Goal: Task Accomplishment & Management: Use online tool/utility

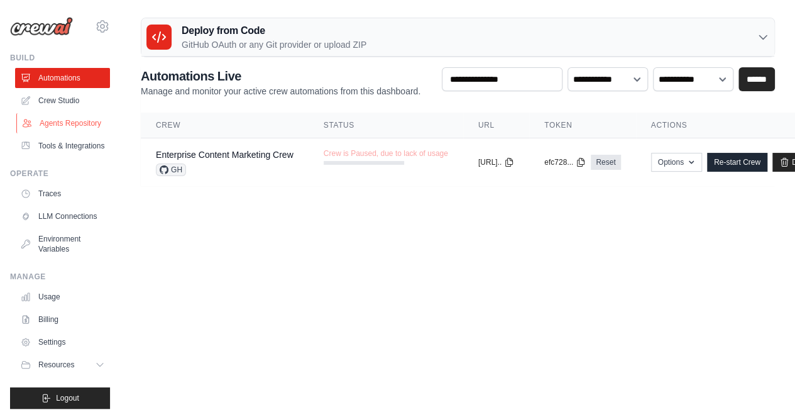
click at [54, 133] on link "Agents Repository" at bounding box center [63, 123] width 95 height 20
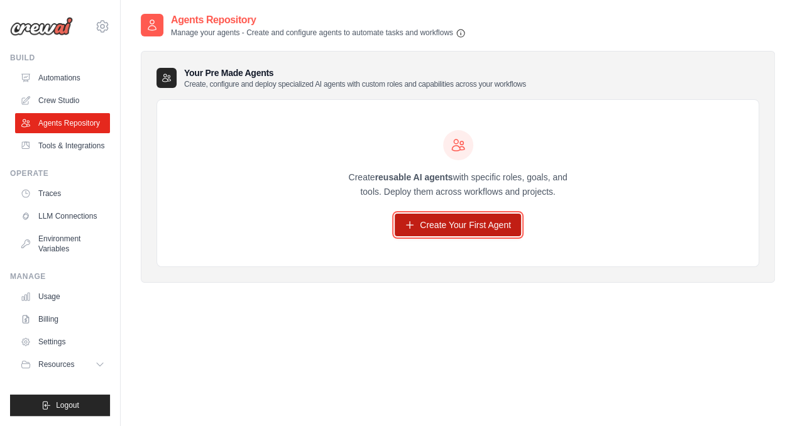
click at [416, 216] on link "Create Your First Agent" at bounding box center [458, 225] width 126 height 23
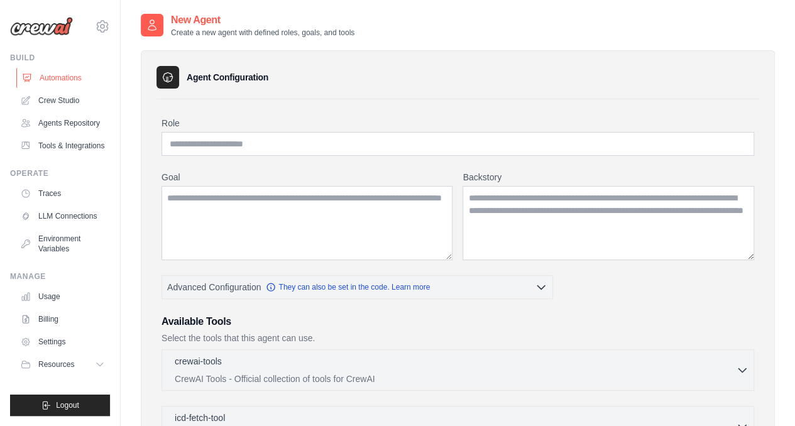
click at [41, 74] on link "Automations" at bounding box center [63, 78] width 95 height 20
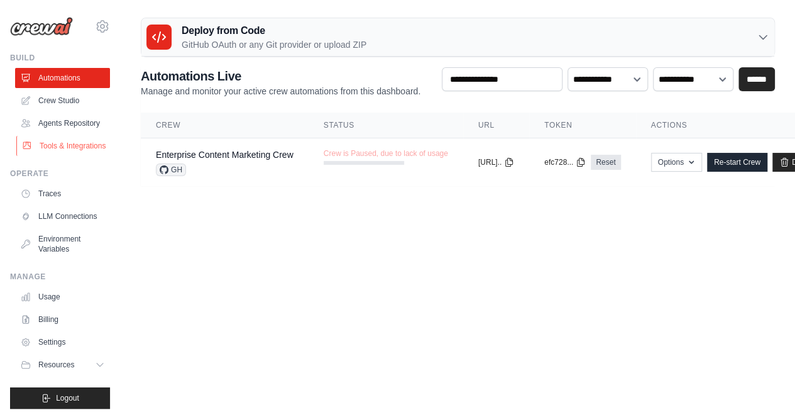
click at [64, 156] on link "Tools & Integrations" at bounding box center [63, 146] width 95 height 20
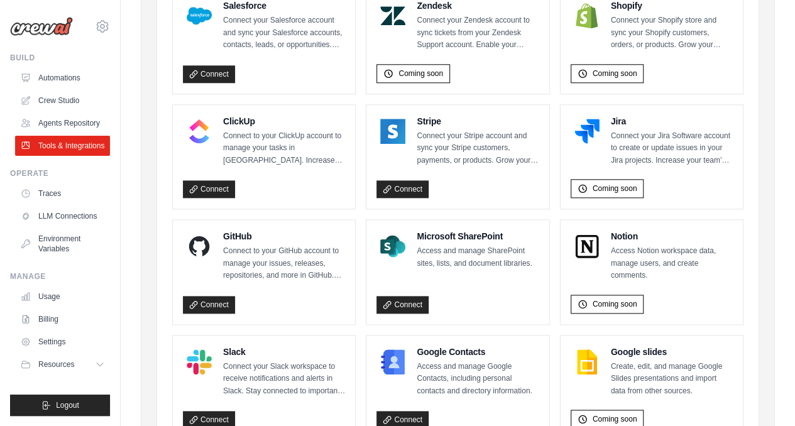
scroll to position [820, 0]
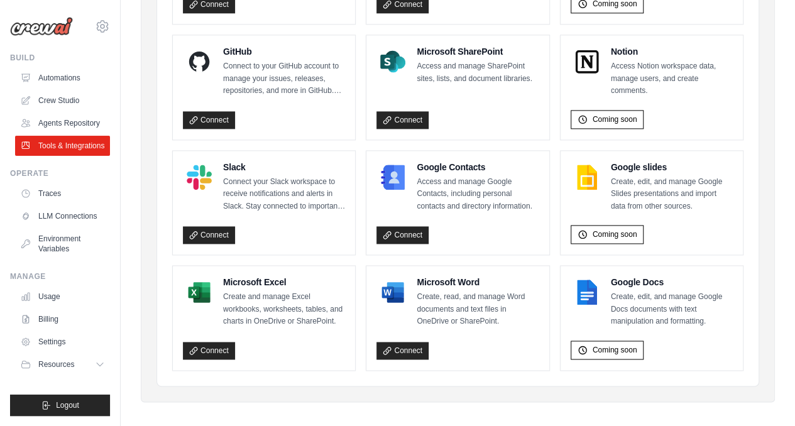
click at [420, 291] on p "Create, read, and manage Word documents and text files in OneDrive or SharePoin…" at bounding box center [478, 309] width 122 height 37
click at [396, 349] on link "Connect" at bounding box center [403, 351] width 52 height 18
click at [48, 194] on link "Traces" at bounding box center [63, 194] width 95 height 20
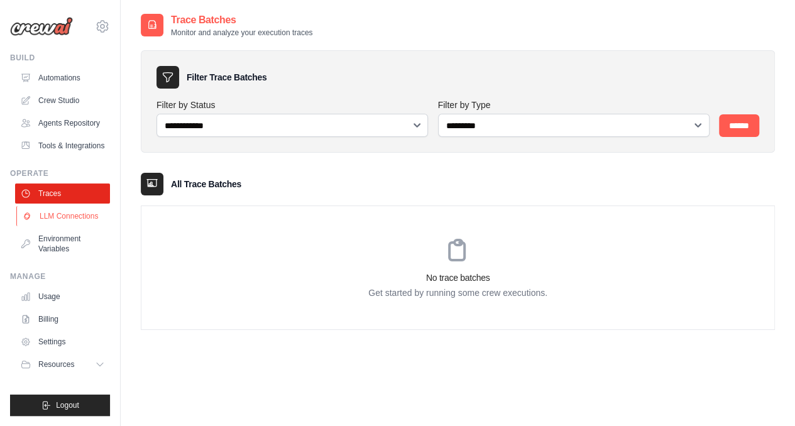
click at [55, 217] on link "LLM Connections" at bounding box center [63, 216] width 95 height 20
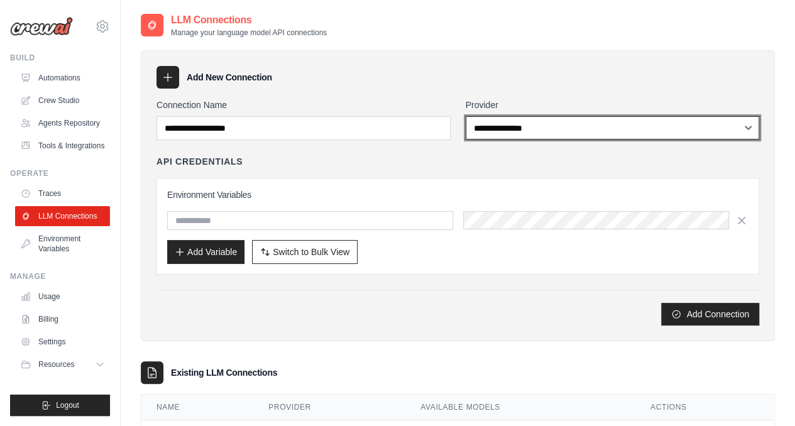
click at [534, 126] on select "**********" at bounding box center [613, 127] width 294 height 23
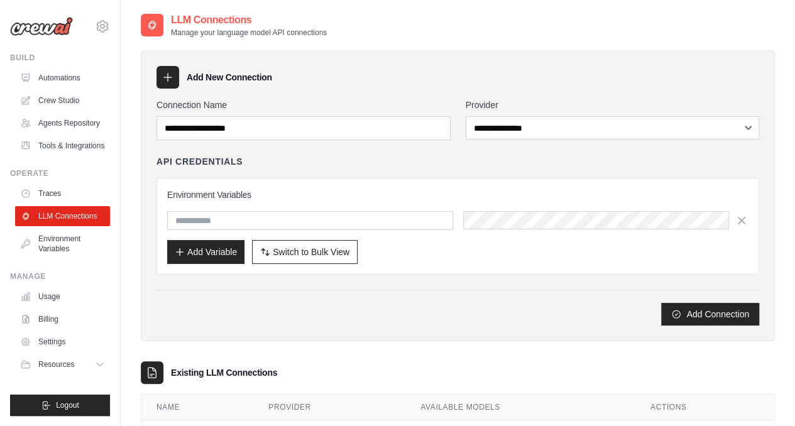
click at [304, 321] on div "Add Connection" at bounding box center [458, 314] width 603 height 23
click at [308, 314] on div "Add Connection" at bounding box center [458, 314] width 603 height 23
click at [58, 78] on link "Automations" at bounding box center [63, 78] width 95 height 20
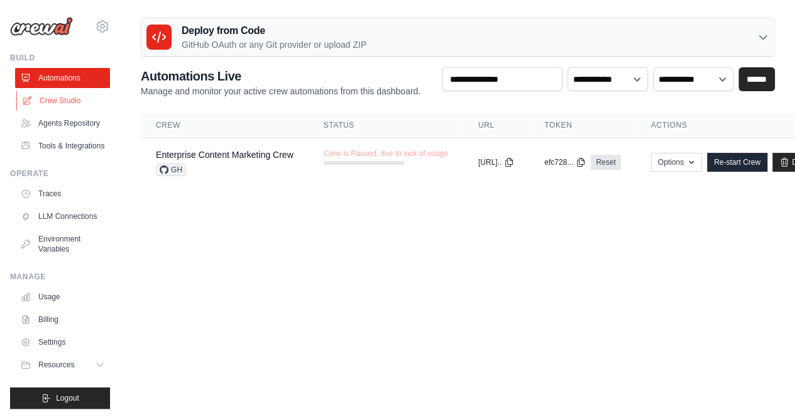
click at [55, 101] on link "Crew Studio" at bounding box center [63, 101] width 95 height 20
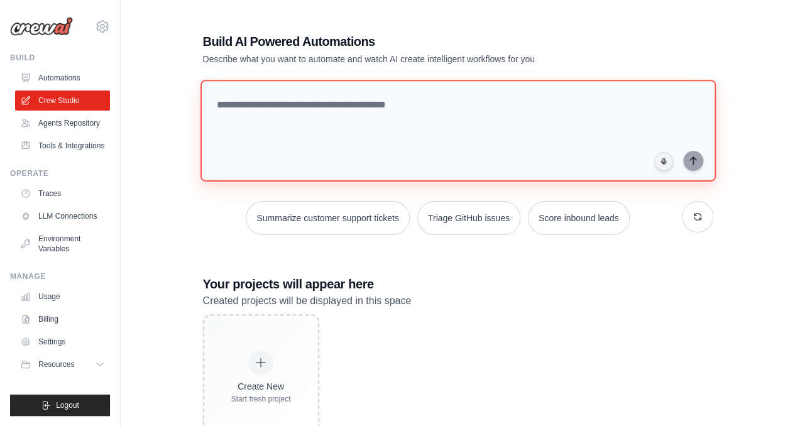
click at [262, 162] on textarea at bounding box center [458, 131] width 516 height 102
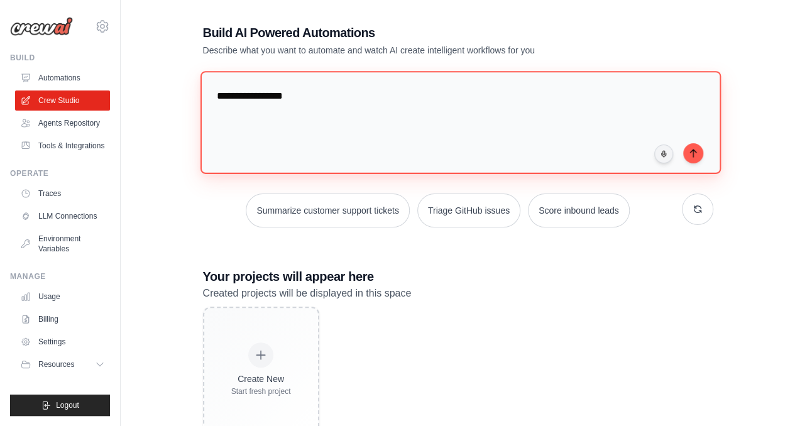
scroll to position [46, 0]
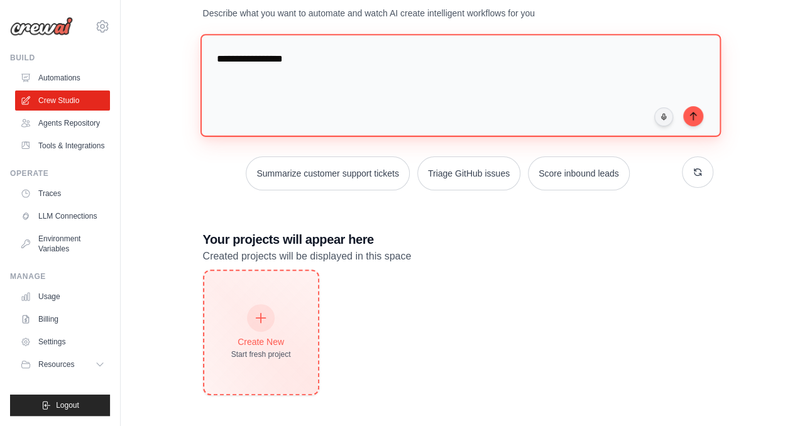
type textarea "**********"
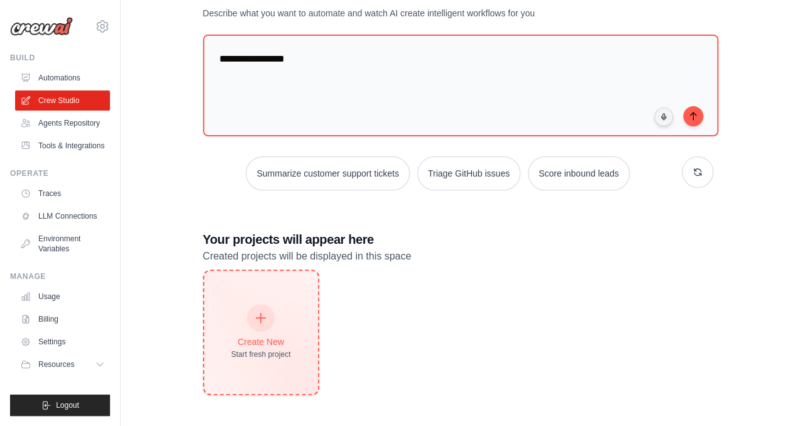
click at [245, 306] on div "Create New Start fresh project" at bounding box center [261, 333] width 60 height 54
click at [270, 323] on div at bounding box center [261, 318] width 28 height 28
click at [265, 313] on icon at bounding box center [261, 318] width 14 height 14
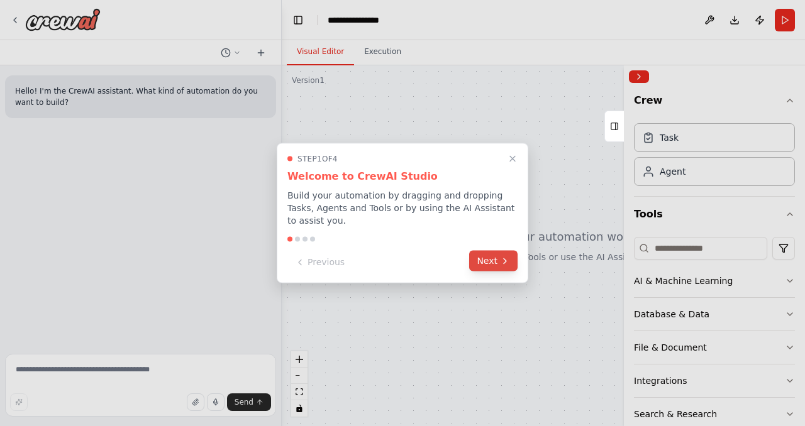
click at [481, 255] on button "Next" at bounding box center [493, 261] width 48 height 21
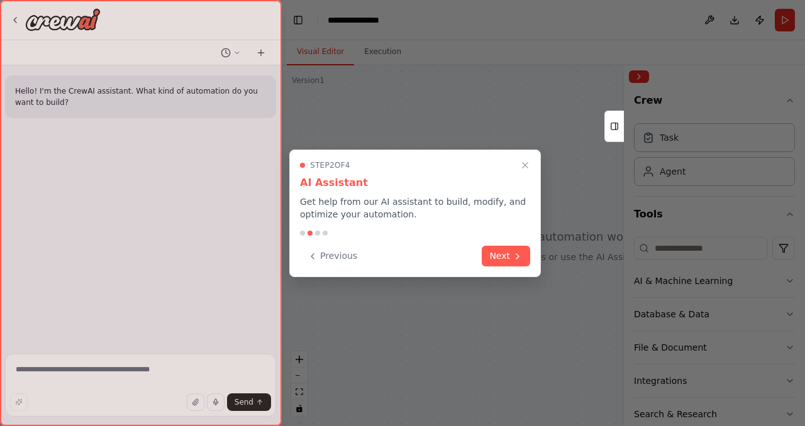
click at [481, 255] on div "Previous Next" at bounding box center [415, 256] width 230 height 21
click at [493, 256] on button "Next" at bounding box center [506, 255] width 48 height 21
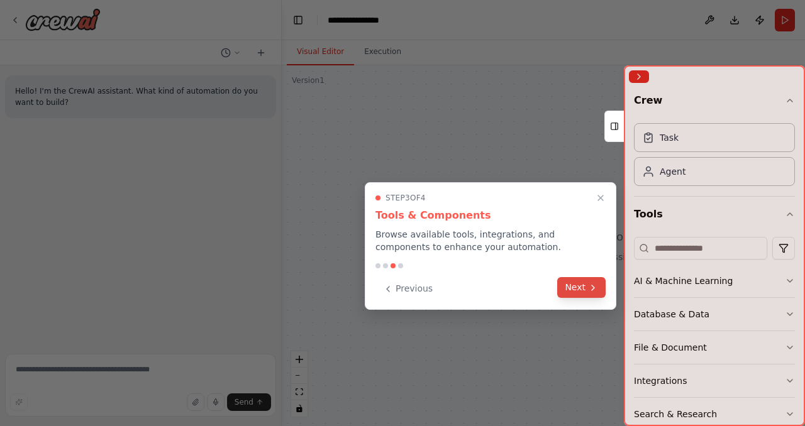
click at [595, 292] on icon at bounding box center [593, 288] width 10 height 10
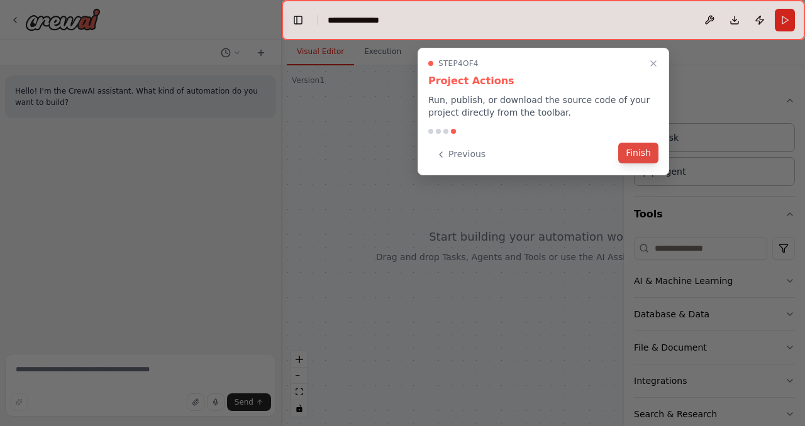
click at [641, 158] on button "Finish" at bounding box center [638, 153] width 40 height 21
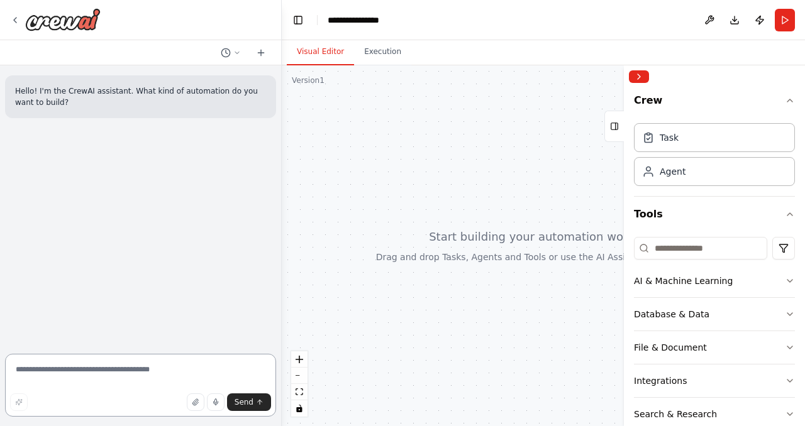
click at [163, 363] on textarea at bounding box center [140, 385] width 271 height 63
type textarea "**********"
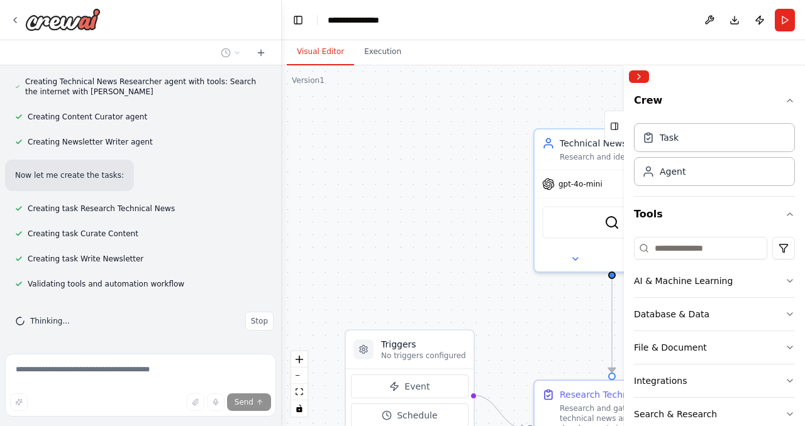
scroll to position [357, 0]
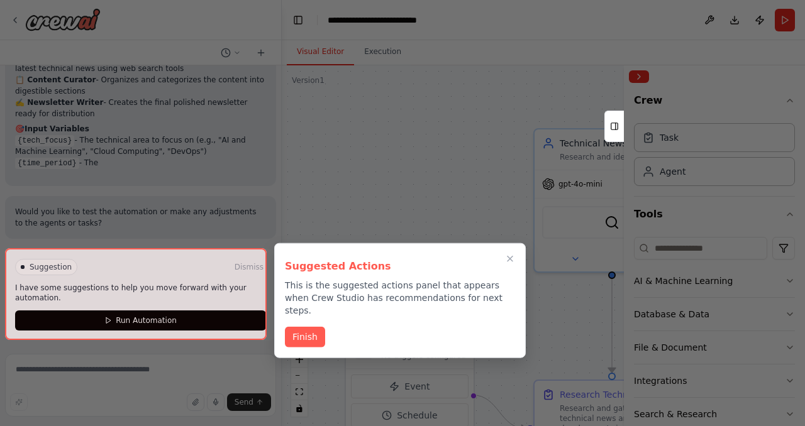
click at [127, 325] on div at bounding box center [136, 293] width 262 height 91
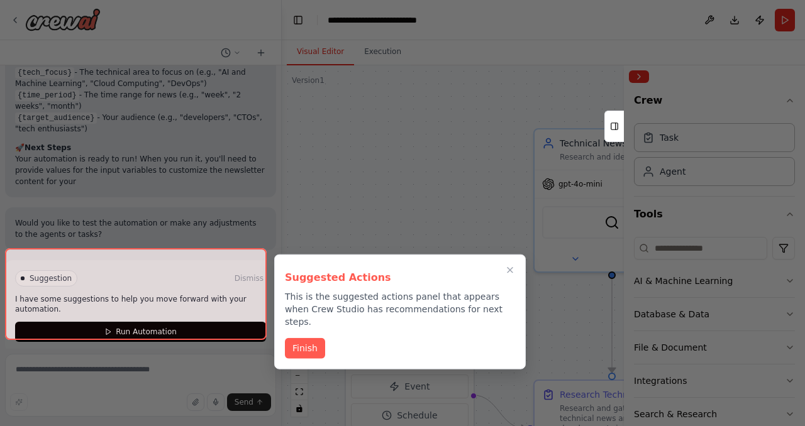
scroll to position [734, 0]
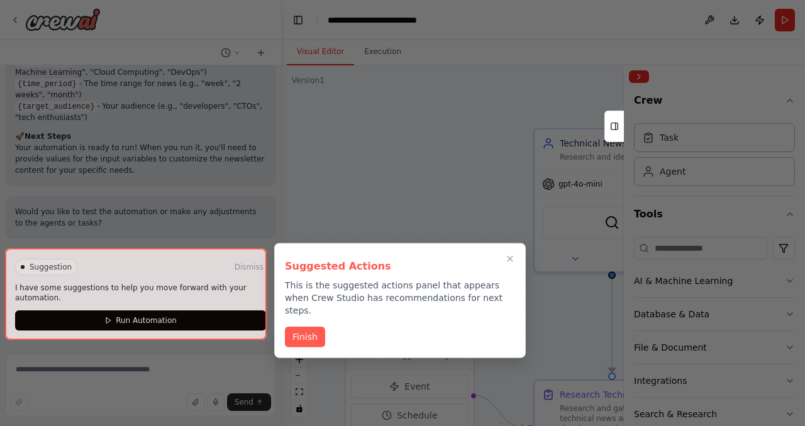
click at [127, 325] on div at bounding box center [136, 293] width 262 height 91
click at [297, 326] on button "Finish" at bounding box center [305, 336] width 40 height 21
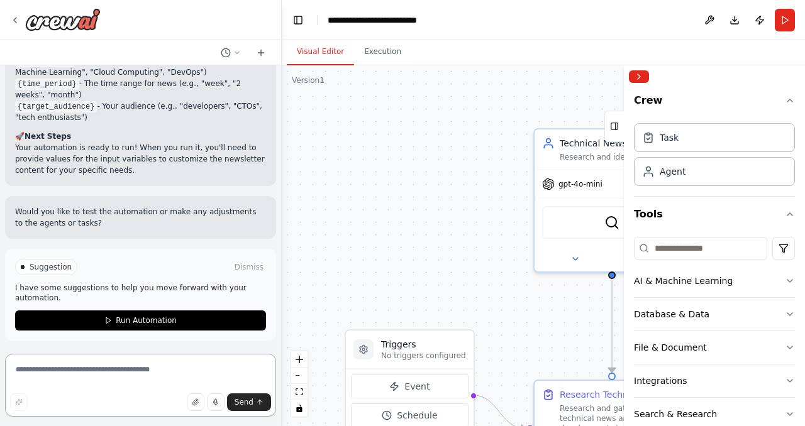
click at [152, 377] on textarea at bounding box center [140, 385] width 271 height 63
paste textarea "**********"
type textarea "**********"
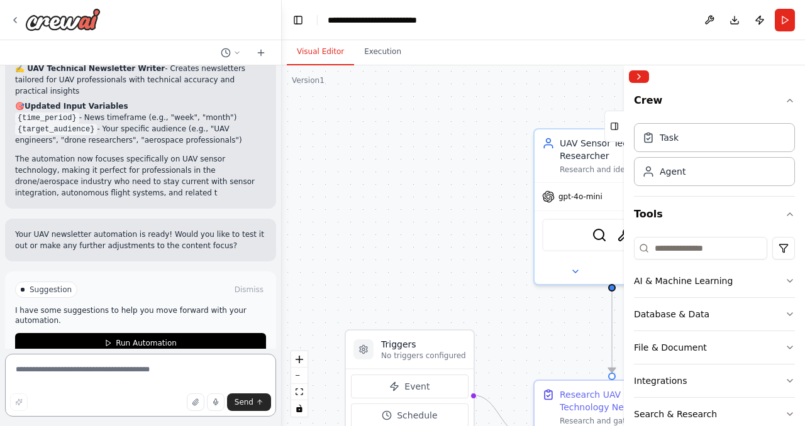
scroll to position [1661, 0]
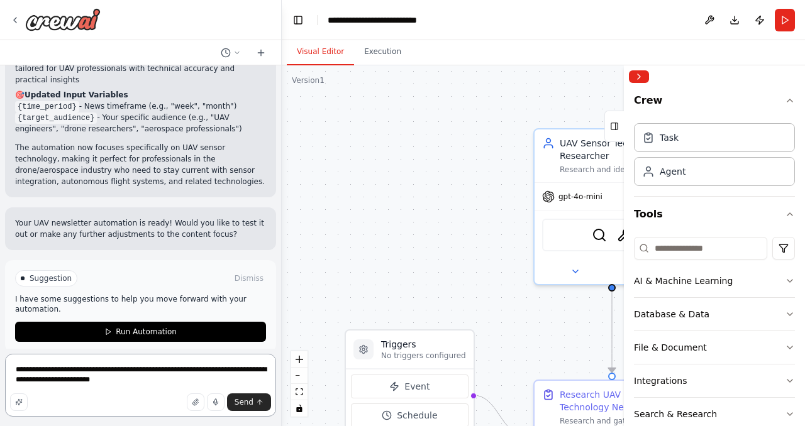
type textarea "**********"
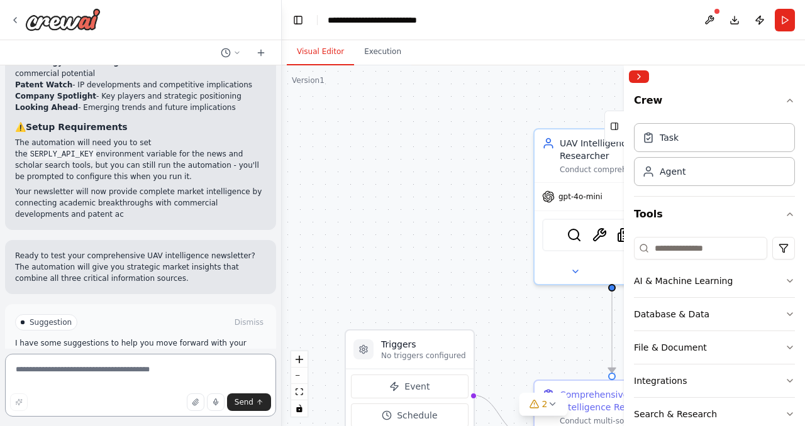
scroll to position [2660, 0]
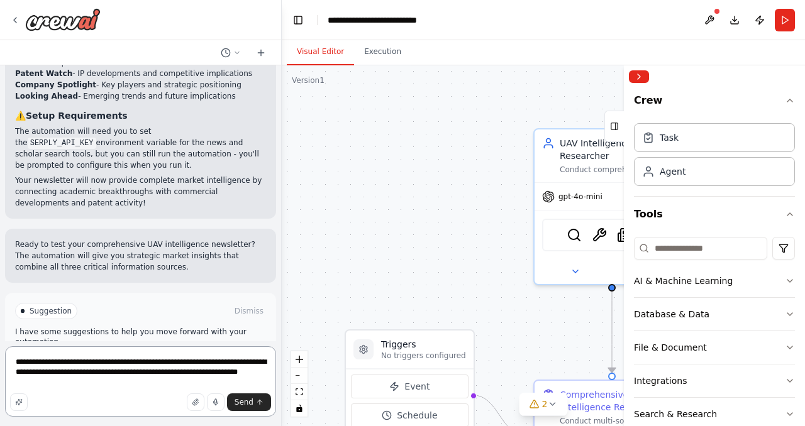
type textarea "**********"
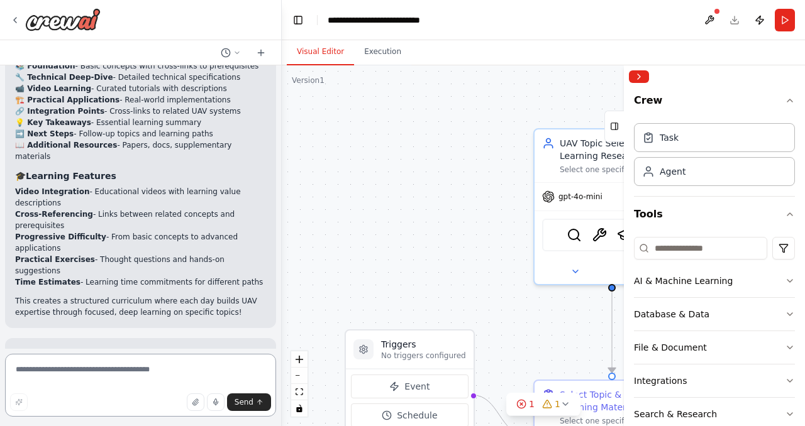
scroll to position [3677, 0]
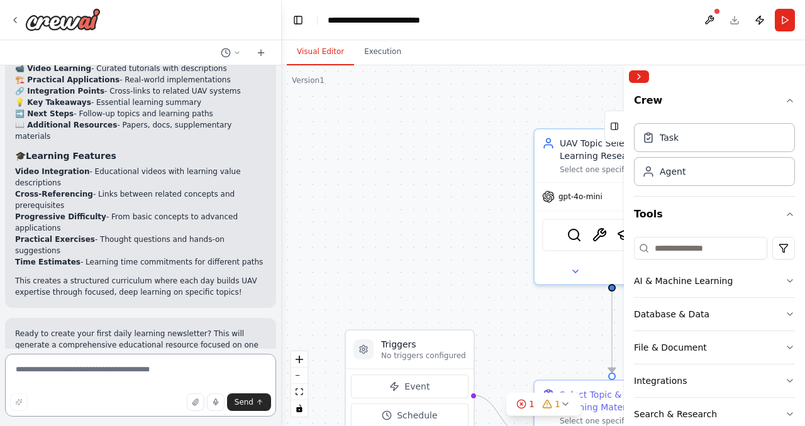
click at [42, 375] on textarea at bounding box center [140, 385] width 271 height 63
click at [50, 366] on textarea at bounding box center [140, 385] width 271 height 63
type textarea "**********"
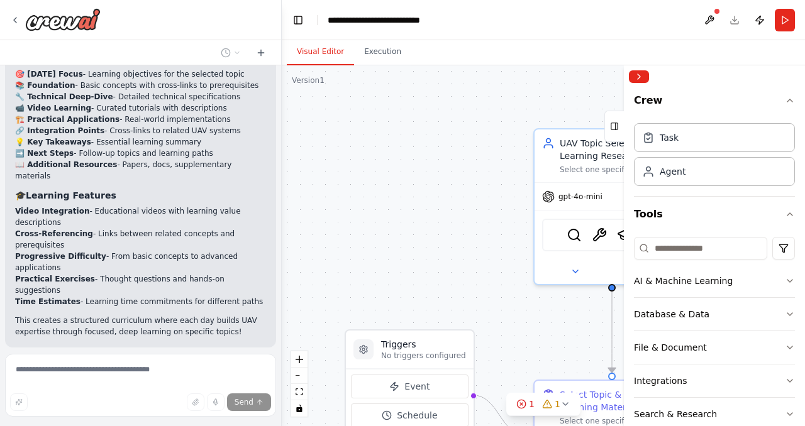
scroll to position [3686, 0]
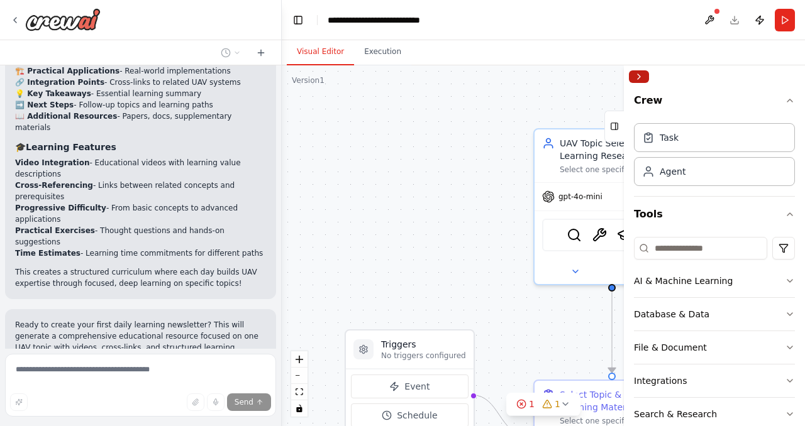
click at [645, 75] on button "Collapse right sidebar" at bounding box center [639, 76] width 20 height 13
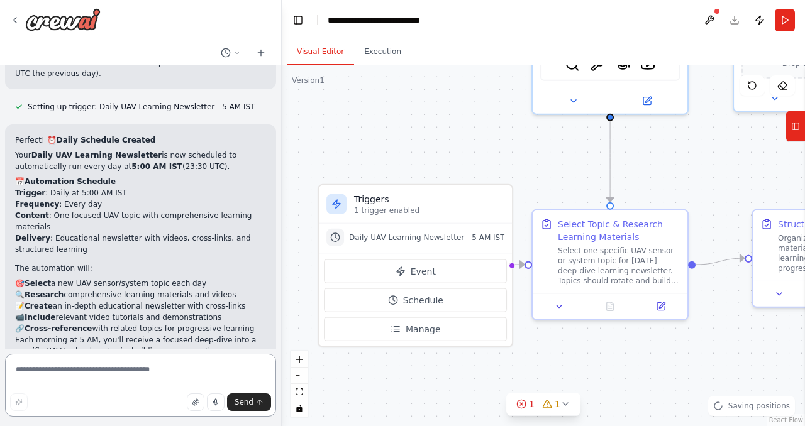
scroll to position [4164, 0]
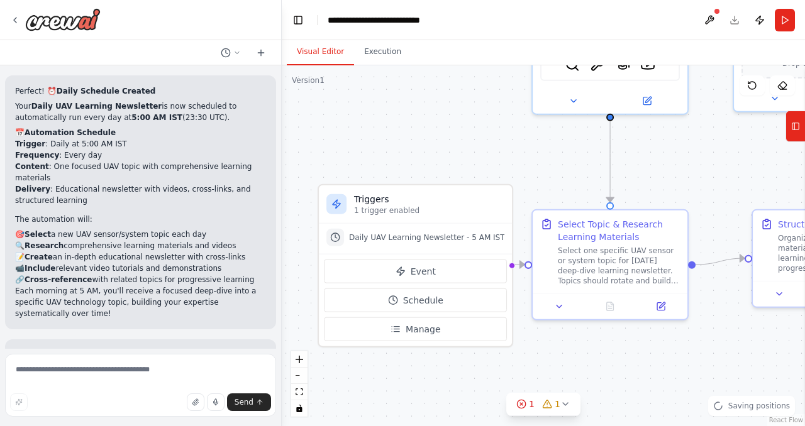
click at [57, 417] on span "Suggestion" at bounding box center [51, 422] width 42 height 10
click at [54, 417] on span "Suggestion" at bounding box center [51, 422] width 42 height 10
click at [158, 367] on textarea at bounding box center [140, 385] width 271 height 63
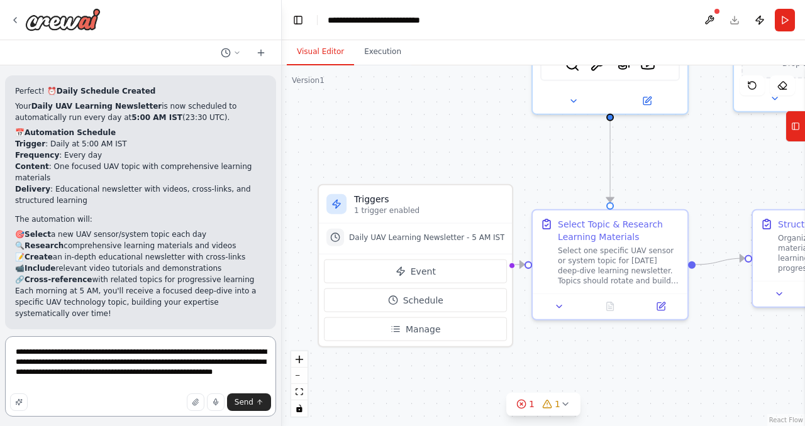
type textarea "**********"
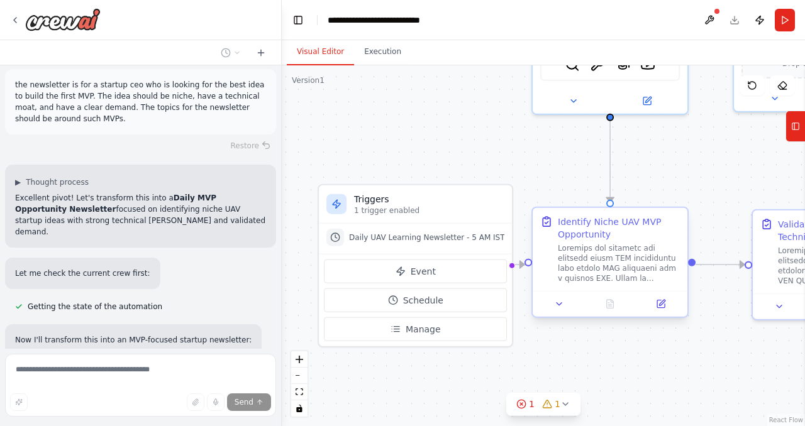
scroll to position [4524, 0]
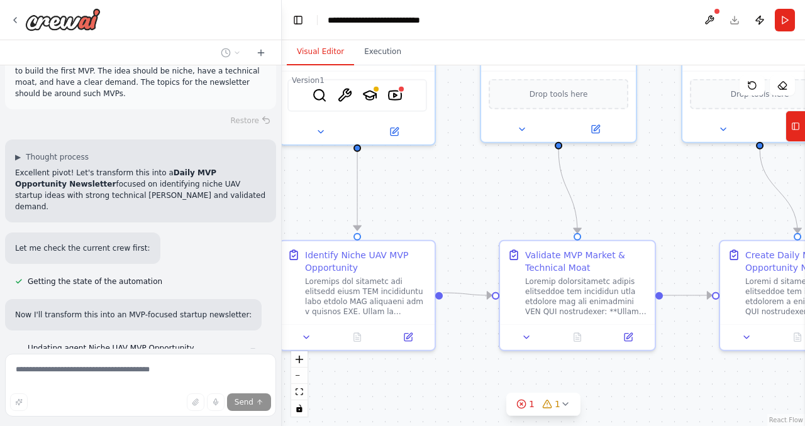
drag, startPoint x: 572, startPoint y: 377, endPoint x: 319, endPoint y: 407, distance: 254.7
click at [319, 407] on div ".deletable-edge-delete-btn { width: 20px; height: 20px; border: 0px solid #ffff…" at bounding box center [543, 245] width 523 height 361
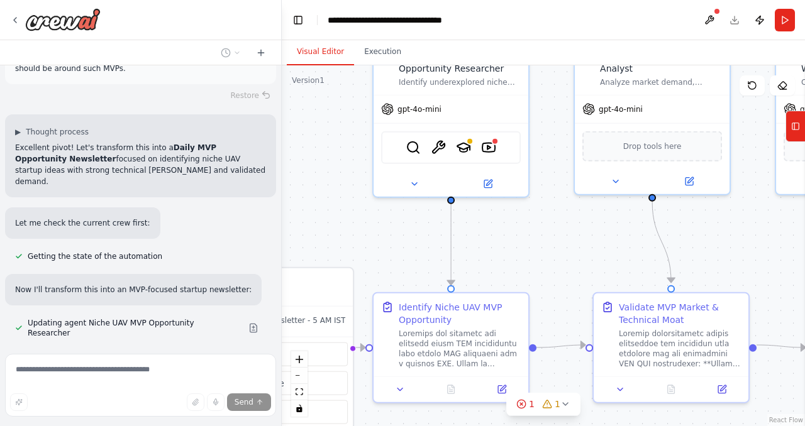
drag, startPoint x: 711, startPoint y: 200, endPoint x: 751, endPoint y: 253, distance: 66.9
click at [802, 252] on div "Hello! I'm the CrewAI assistant. What kind of automation do you want to build? …" at bounding box center [402, 213] width 805 height 426
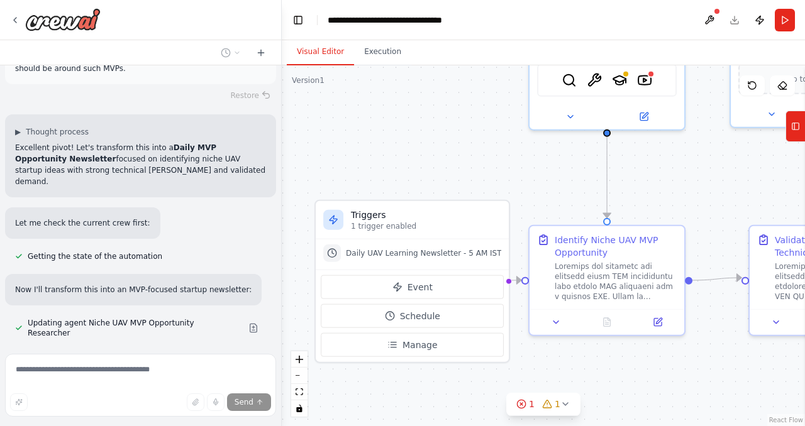
drag, startPoint x: 345, startPoint y: 183, endPoint x: 503, endPoint y: 116, distance: 171.6
click at [503, 116] on div ".deletable-edge-delete-btn { width: 20px; height: 20px; border: 0px solid #ffff…" at bounding box center [543, 245] width 523 height 361
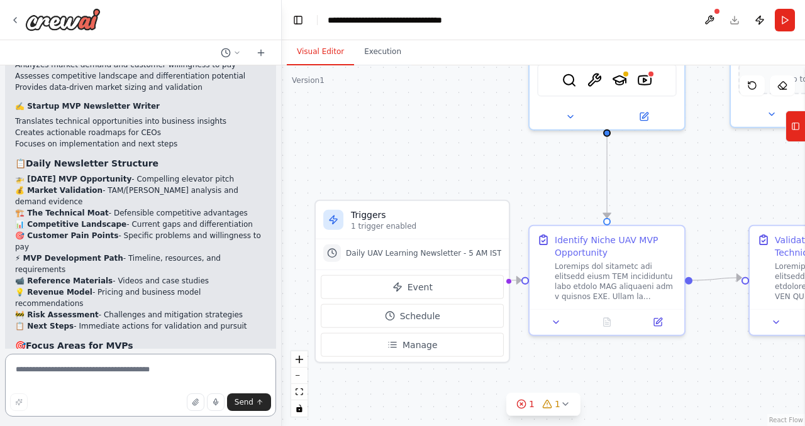
scroll to position [5252, 0]
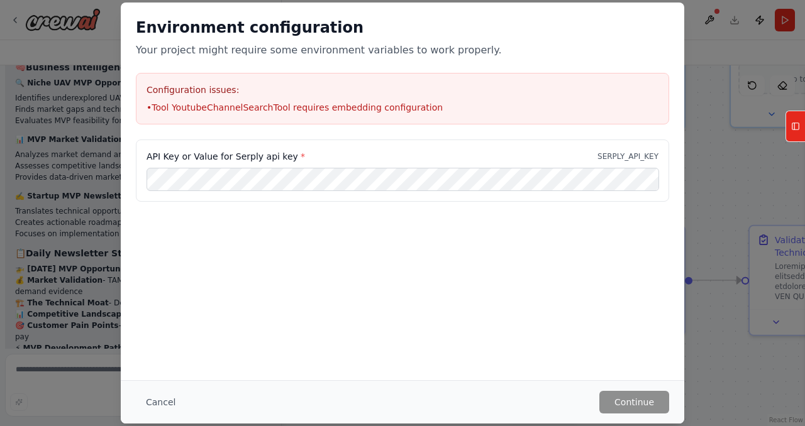
click at [226, 105] on li "• Tool YoutubeChannelSearchTool requires embedding configuration" at bounding box center [403, 107] width 512 height 13
click at [163, 396] on button "Cancel" at bounding box center [161, 402] width 50 height 23
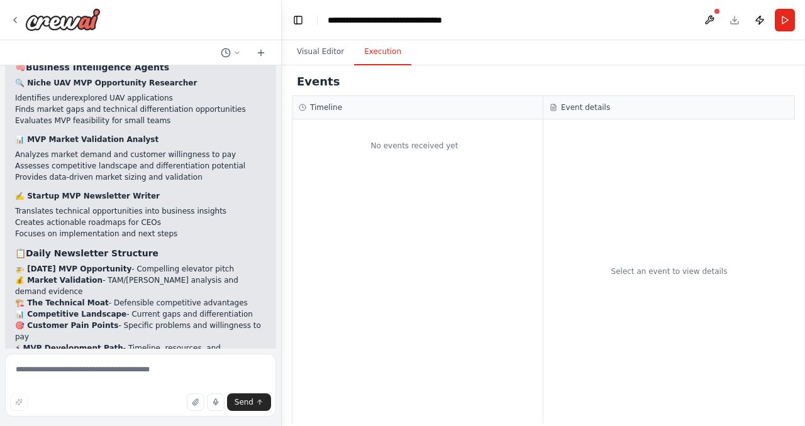
click at [382, 51] on button "Execution" at bounding box center [382, 52] width 57 height 26
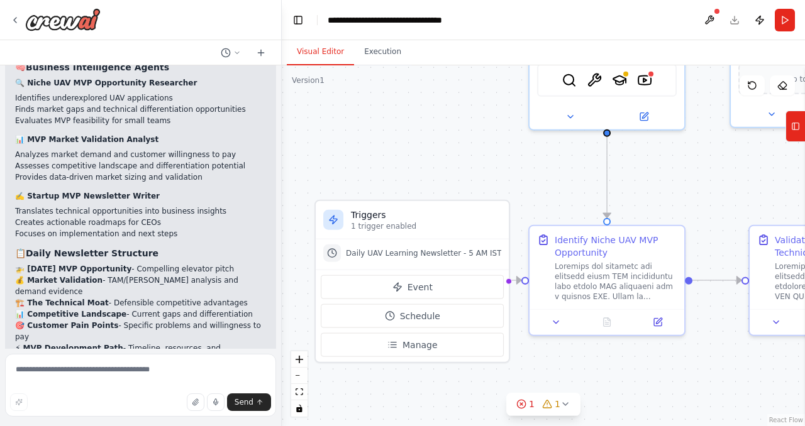
click at [331, 57] on button "Visual Editor" at bounding box center [320, 52] width 67 height 26
click at [785, 21] on button "Run" at bounding box center [785, 20] width 20 height 23
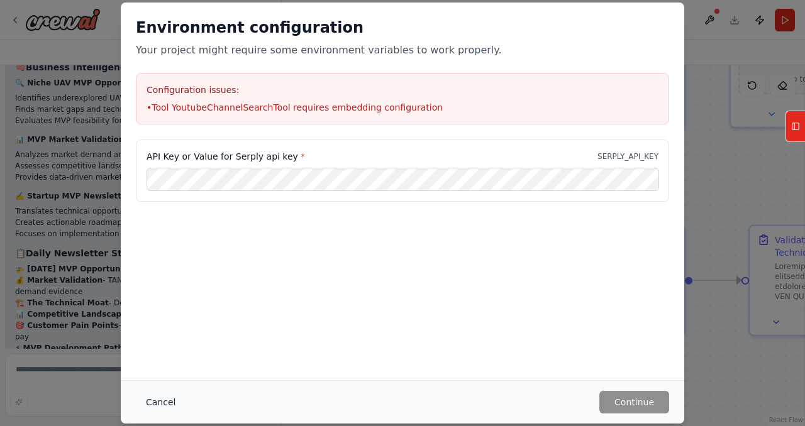
click at [165, 403] on button "Cancel" at bounding box center [161, 402] width 50 height 23
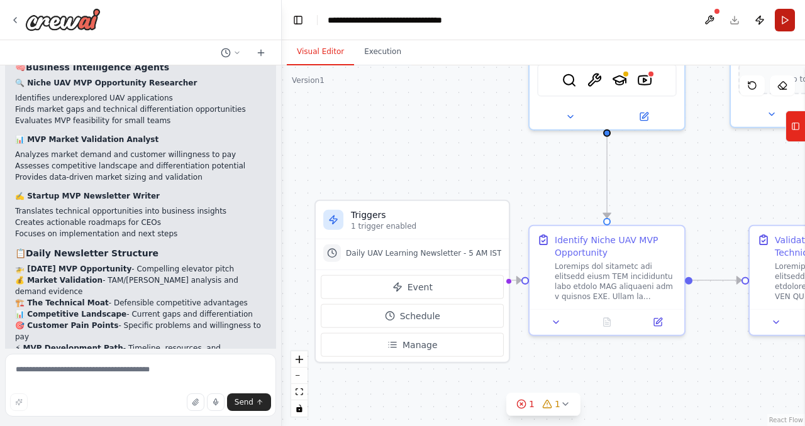
click at [788, 23] on button "Run" at bounding box center [785, 20] width 20 height 23
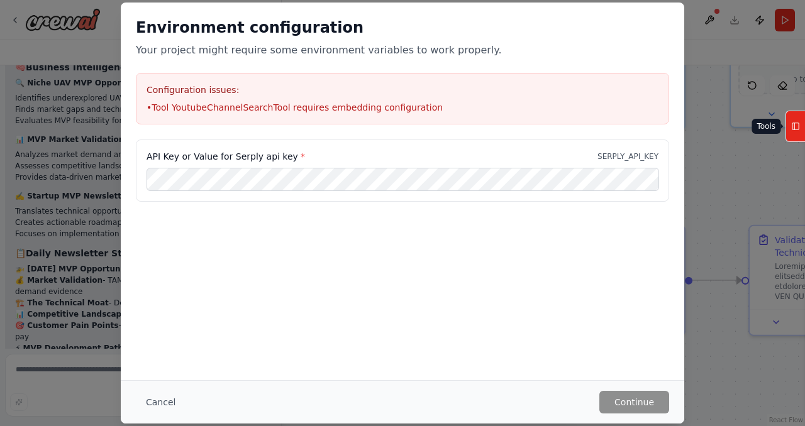
click at [792, 120] on icon at bounding box center [795, 126] width 9 height 20
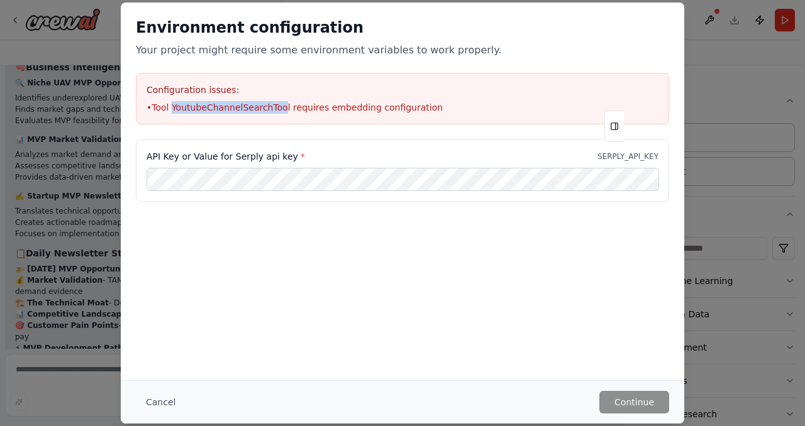
drag, startPoint x: 275, startPoint y: 108, endPoint x: 172, endPoint y: 108, distance: 103.1
click at [172, 108] on li "• Tool YoutubeChannelSearchTool requires embedding configuration" at bounding box center [403, 107] width 512 height 13
copy li "YoutubeChannelSearchToo"
click at [731, 91] on div "Environment configuration Your project might require some environment variables…" at bounding box center [402, 213] width 805 height 426
click at [163, 402] on button "Cancel" at bounding box center [161, 402] width 50 height 23
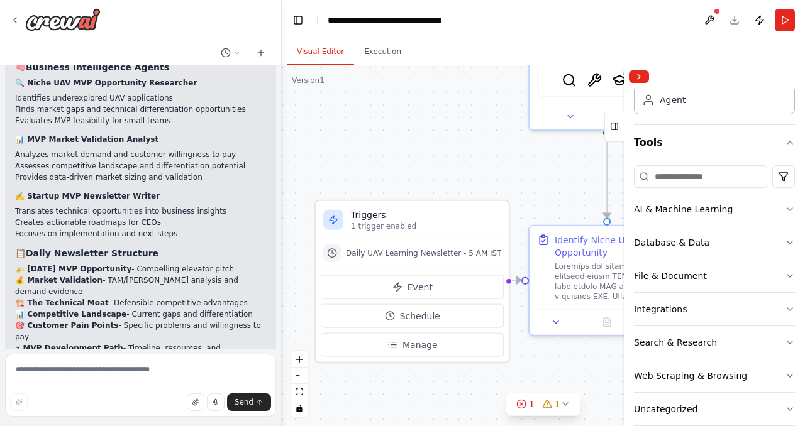
scroll to position [89, 0]
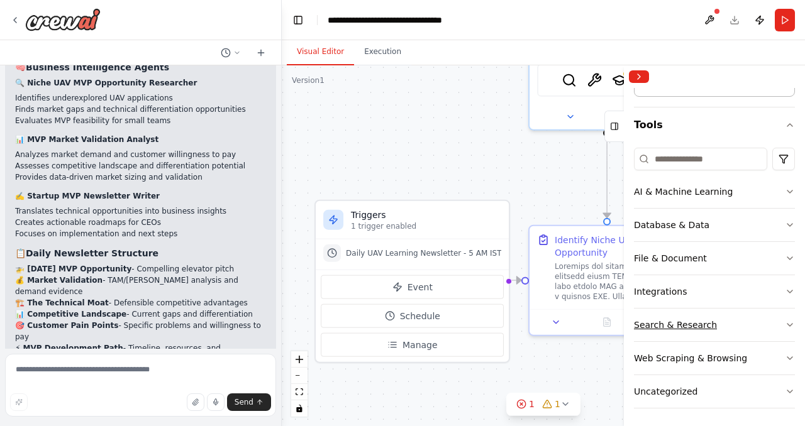
click at [785, 328] on icon "button" at bounding box center [790, 325] width 10 height 10
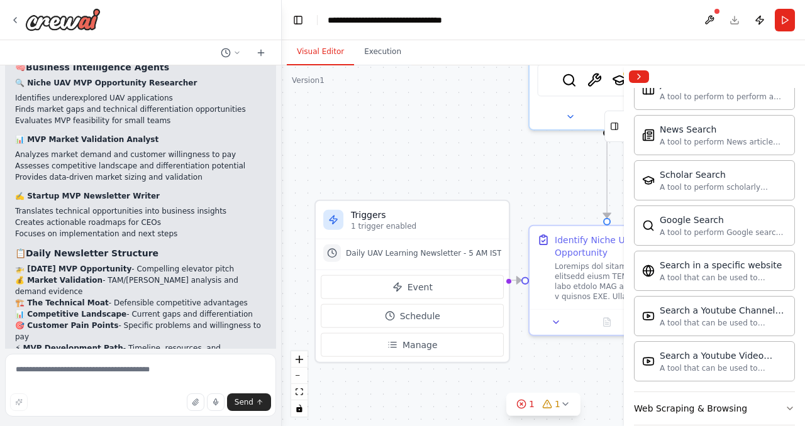
scroll to position [690, 0]
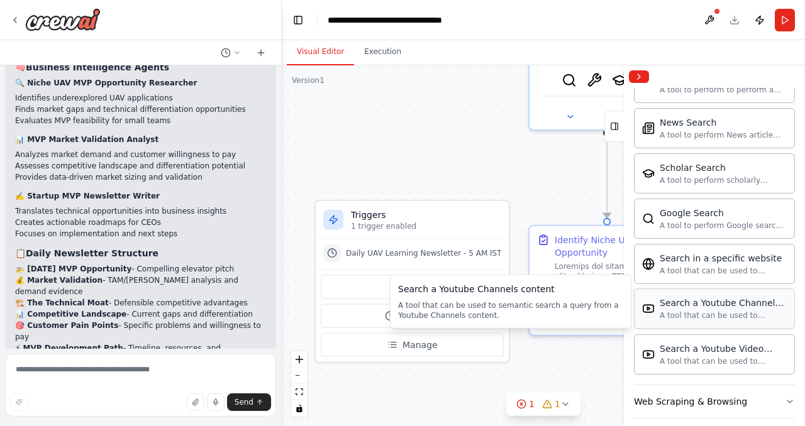
click at [738, 316] on div "Search a Youtube Channels content A tool that can be used to semantic search a …" at bounding box center [714, 309] width 161 height 40
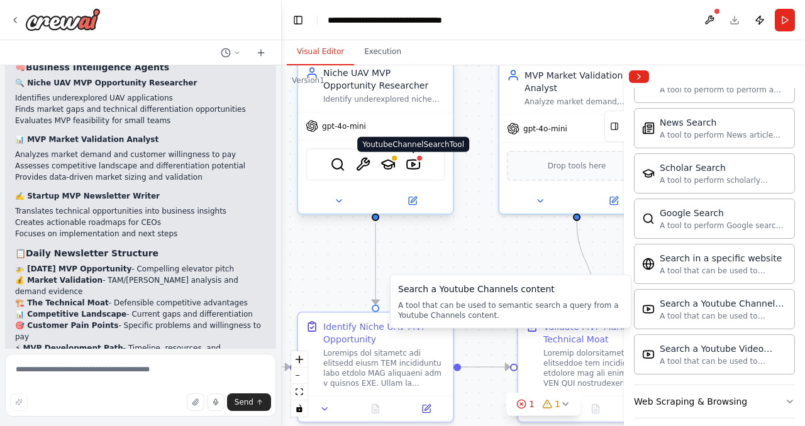
click at [416, 162] on div at bounding box center [420, 159] width 8 height 8
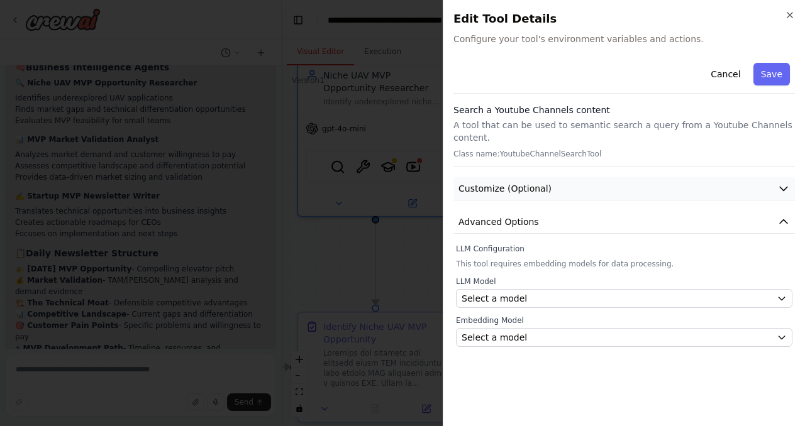
click at [748, 178] on button "Customize (Optional)" at bounding box center [623, 188] width 341 height 23
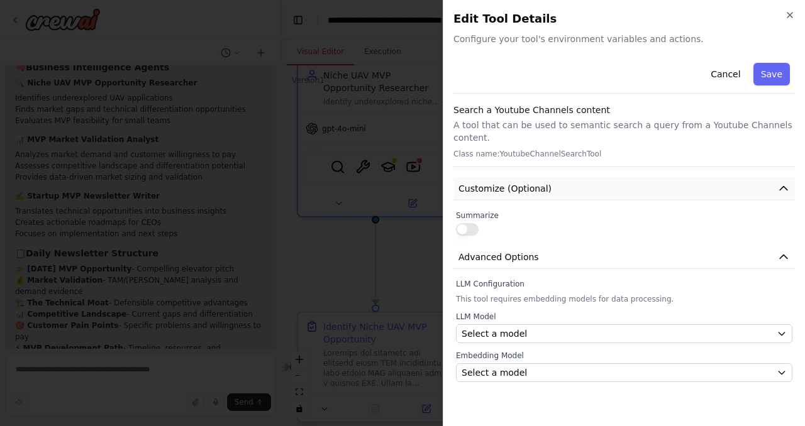
click at [748, 178] on button "Customize (Optional)" at bounding box center [623, 188] width 341 height 23
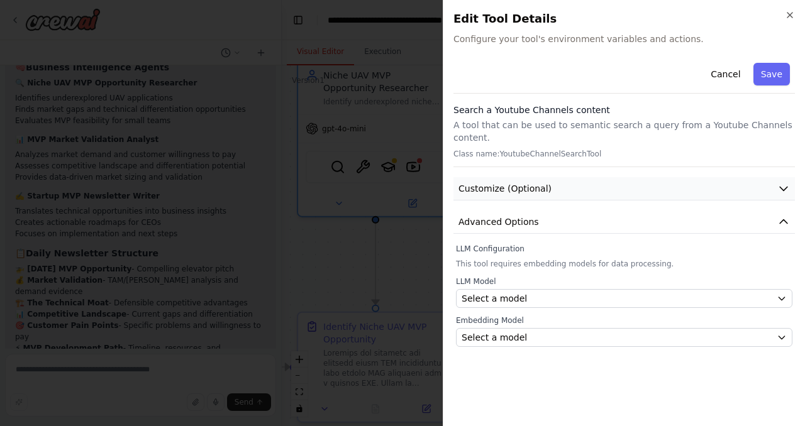
click at [737, 177] on button "Customize (Optional)" at bounding box center [623, 188] width 341 height 23
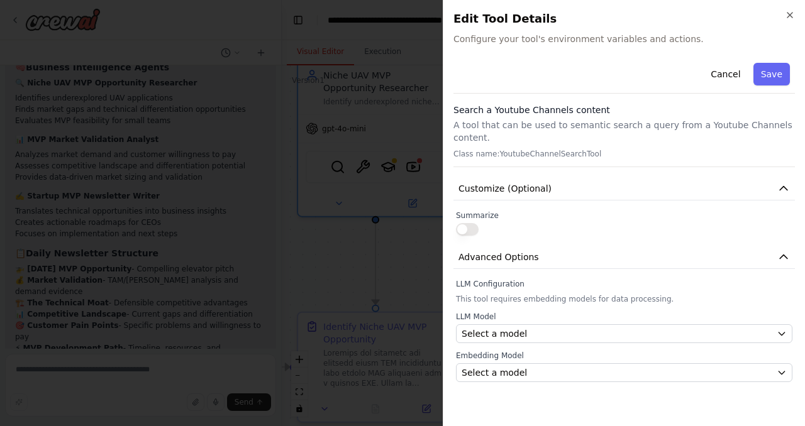
click at [470, 223] on button "button" at bounding box center [467, 229] width 23 height 13
click at [485, 251] on span "Advanced Options" at bounding box center [498, 257] width 80 height 13
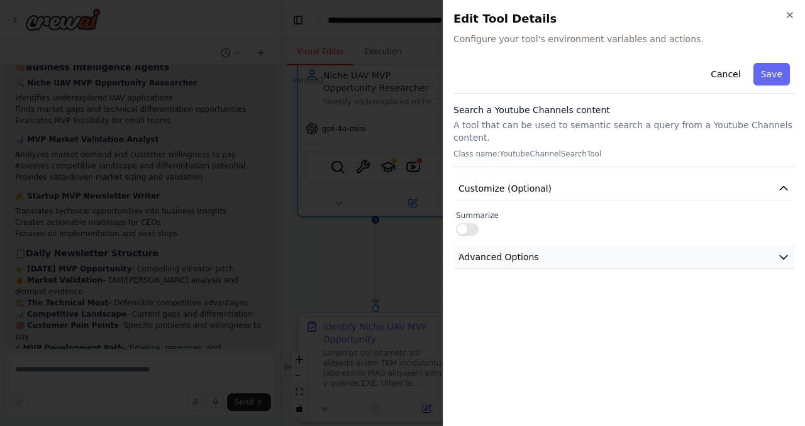
click at [701, 253] on button "Advanced Options" at bounding box center [623, 257] width 341 height 23
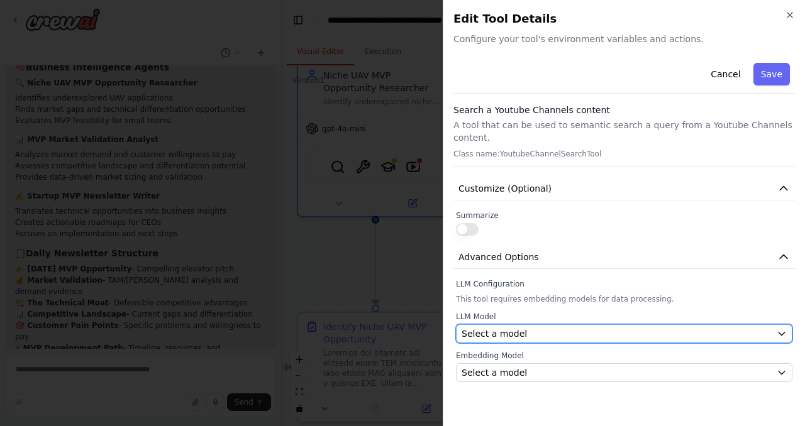
click at [688, 328] on div "Select a model" at bounding box center [617, 334] width 310 height 13
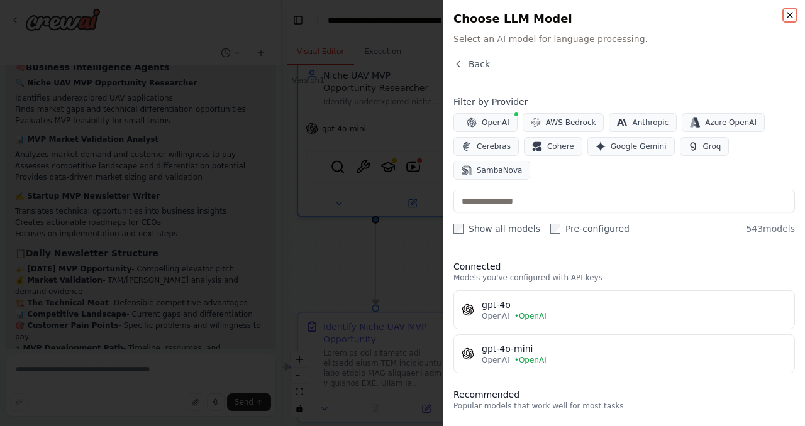
click at [786, 16] on icon "button" at bounding box center [790, 15] width 10 height 10
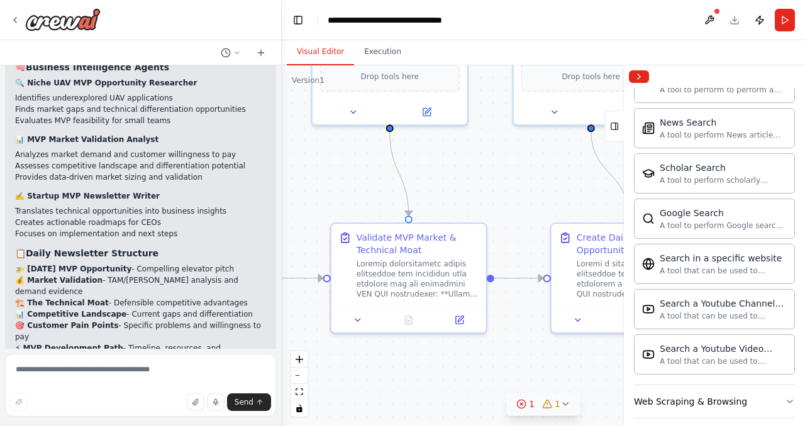
click at [516, 393] on button "1 1" at bounding box center [543, 404] width 74 height 23
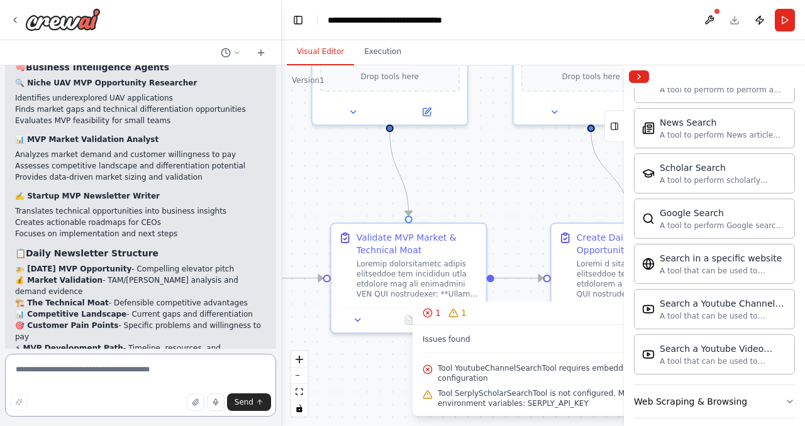
click at [200, 367] on textarea at bounding box center [140, 385] width 271 height 63
paste textarea "**********"
type textarea "**********"
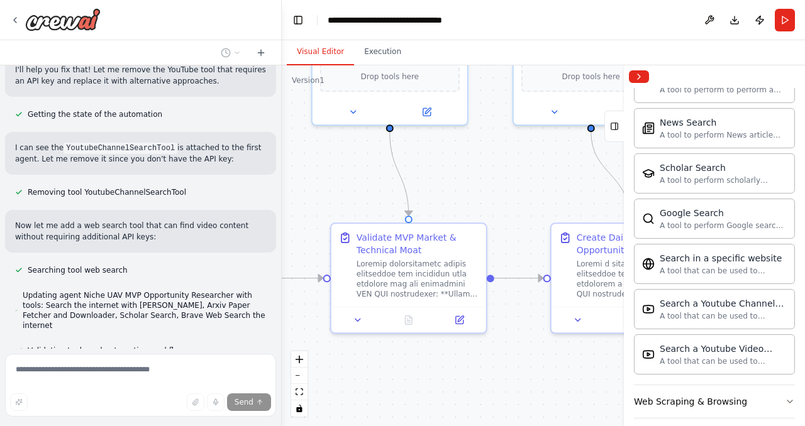
scroll to position [5816, 0]
click at [785, 16] on button "Run" at bounding box center [785, 20] width 20 height 23
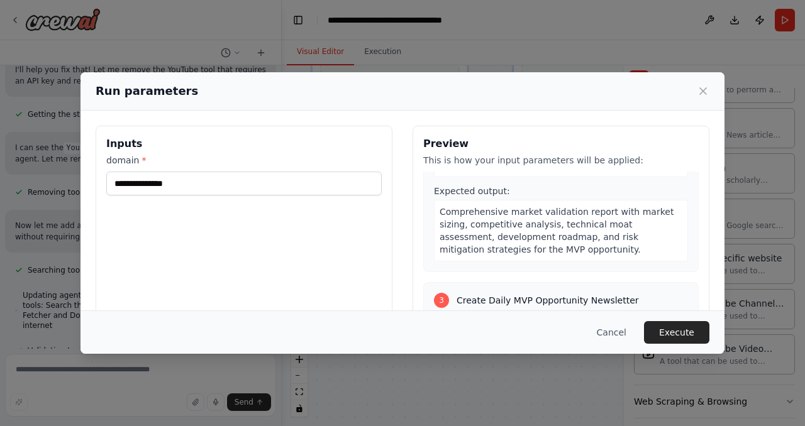
scroll to position [901, 0]
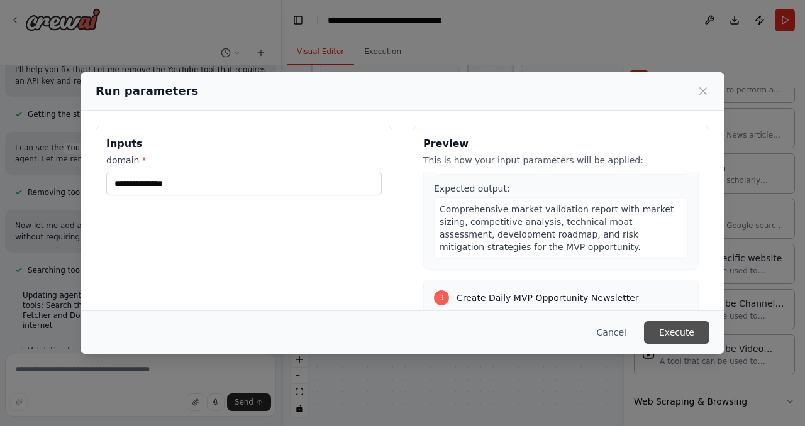
click at [692, 330] on button "Execute" at bounding box center [676, 332] width 65 height 23
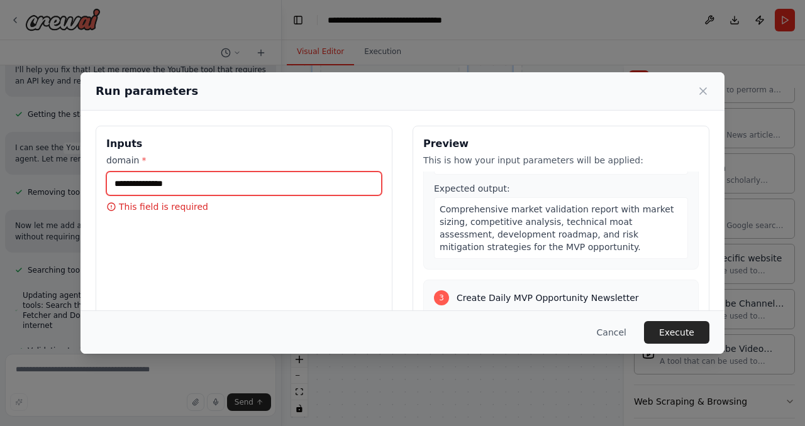
click at [268, 188] on input "domain *" at bounding box center [243, 184] width 275 height 24
type input "***"
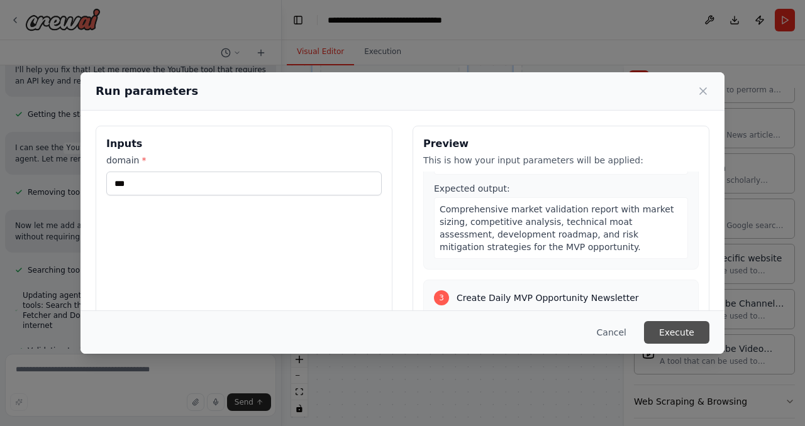
click at [696, 332] on button "Execute" at bounding box center [676, 332] width 65 height 23
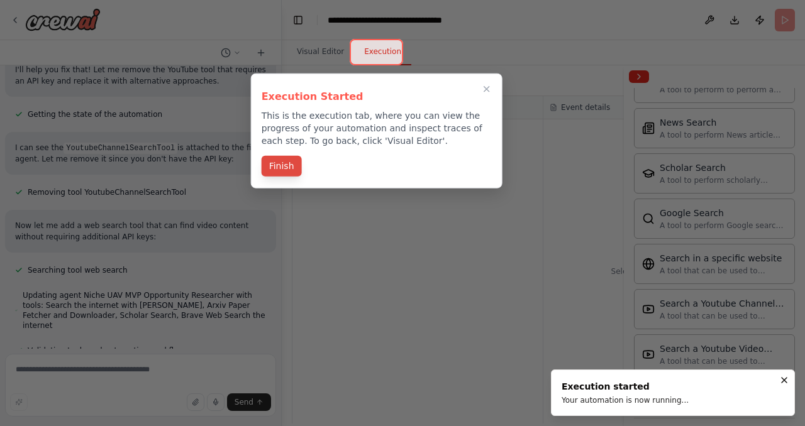
click at [269, 168] on button "Finish" at bounding box center [282, 166] width 40 height 21
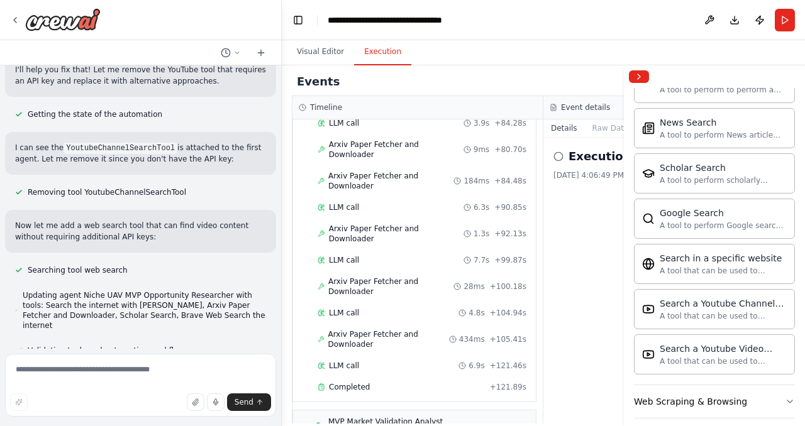
scroll to position [1173, 0]
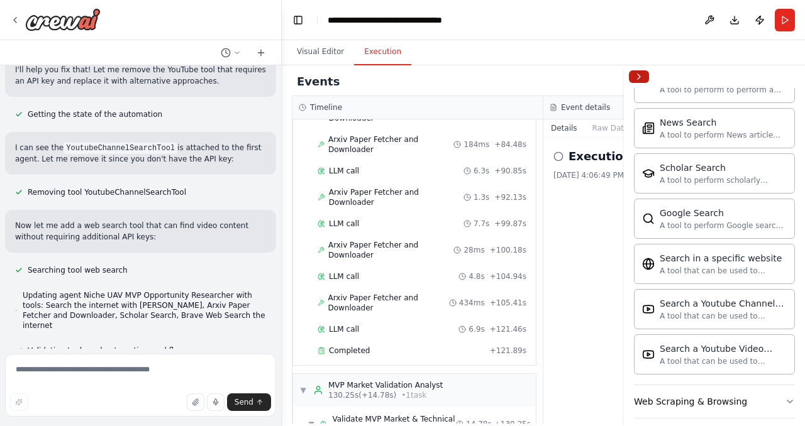
click at [636, 77] on button "Collapse right sidebar" at bounding box center [639, 76] width 20 height 13
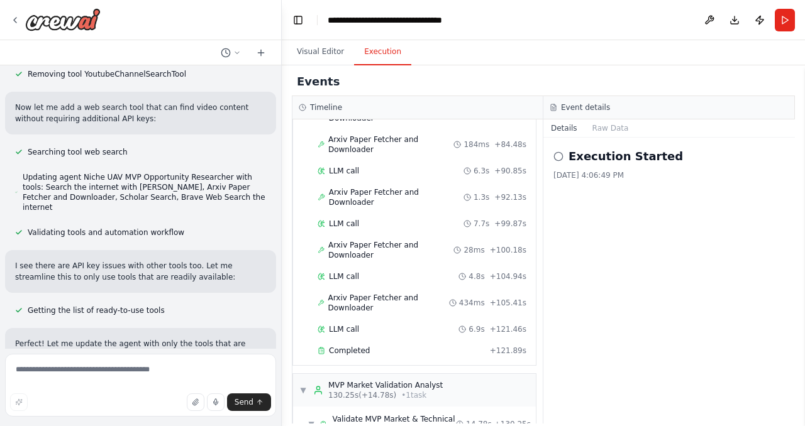
scroll to position [6242, 0]
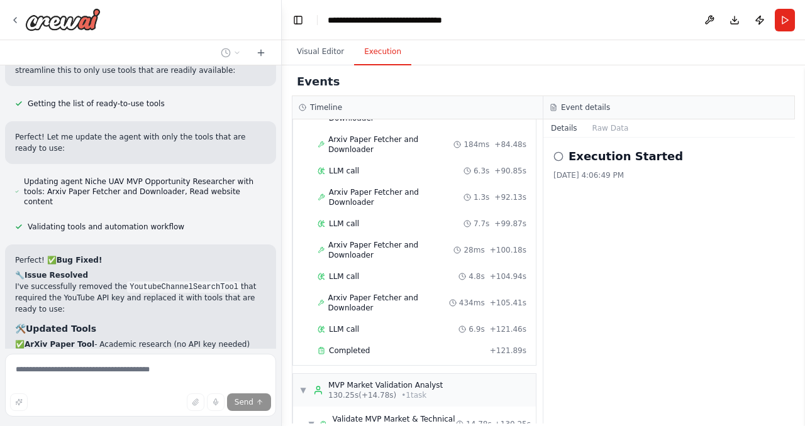
scroll to position [6189, 0]
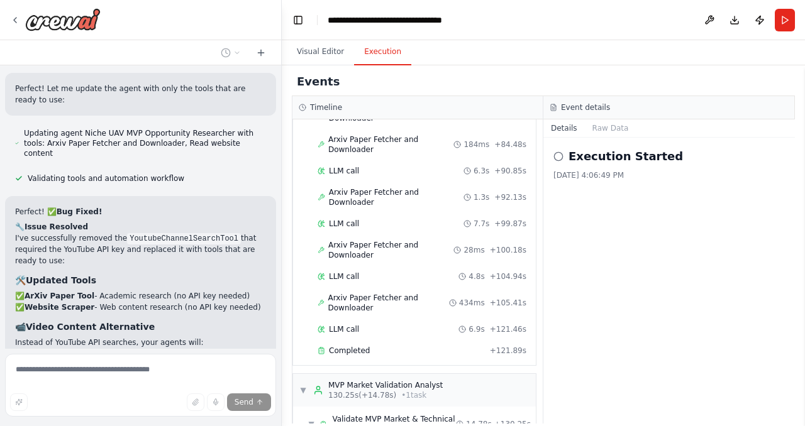
click at [557, 154] on icon at bounding box center [558, 157] width 10 height 10
click at [606, 130] on button "Raw Data" at bounding box center [611, 128] width 52 height 18
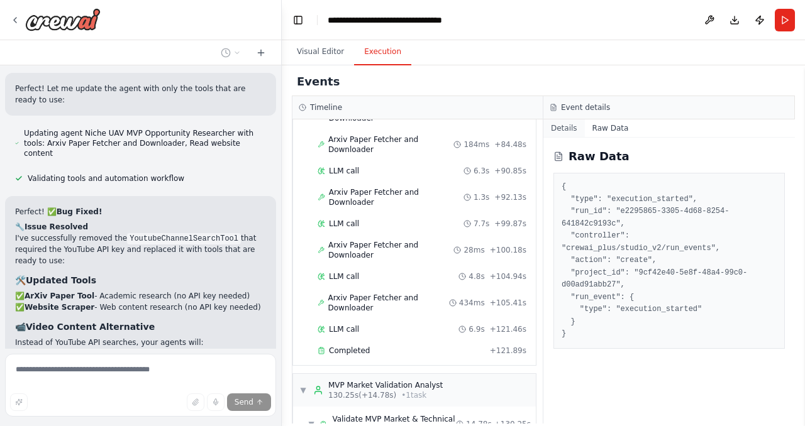
click at [566, 133] on button "Details" at bounding box center [564, 128] width 42 height 18
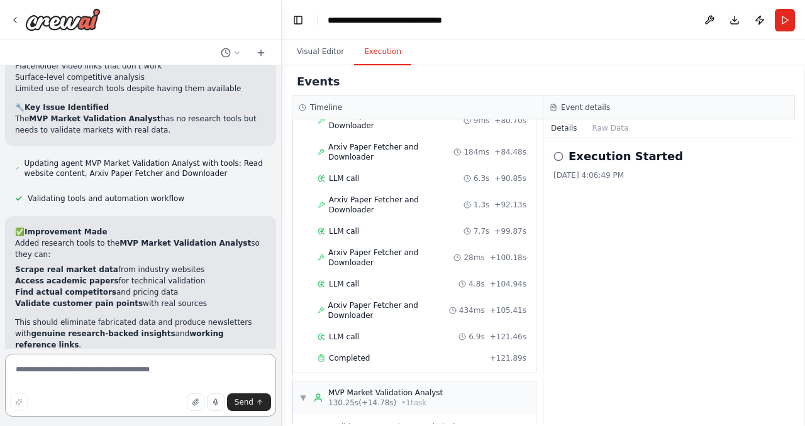
scroll to position [1173, 0]
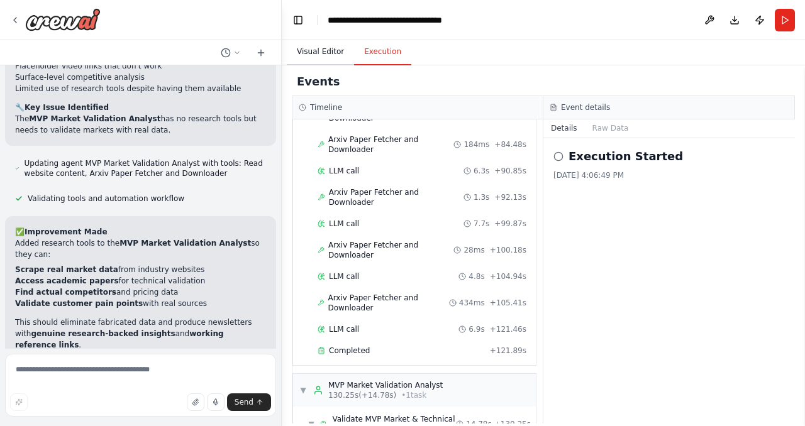
click at [313, 40] on button "Visual Editor" at bounding box center [320, 52] width 67 height 26
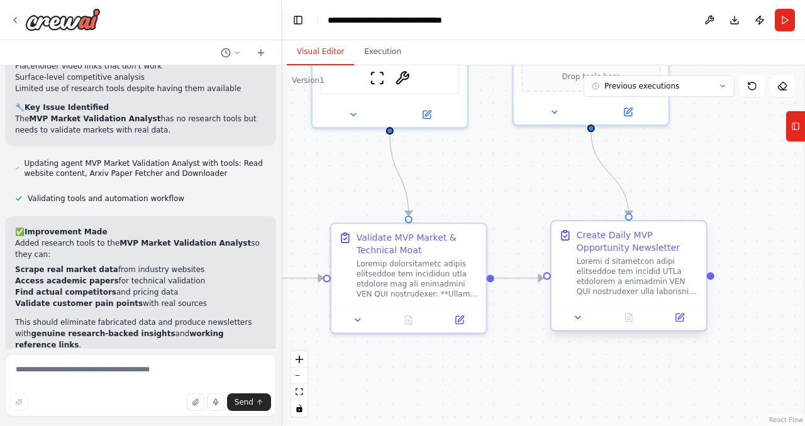
click at [628, 279] on div at bounding box center [638, 277] width 122 height 40
click at [709, 275] on div at bounding box center [711, 276] width 8 height 8
click at [391, 248] on div "Validate MVP Market & Technical Moat" at bounding box center [418, 241] width 122 height 25
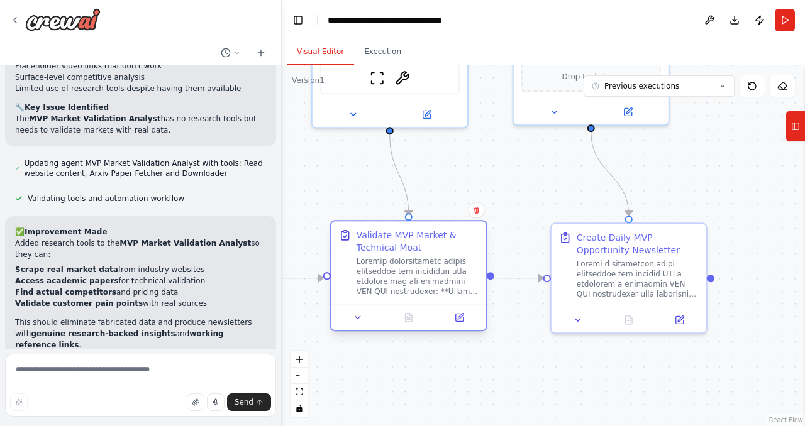
click at [391, 248] on div "Validate MVP Market & Technical Moat" at bounding box center [418, 241] width 122 height 25
click at [414, 298] on div "Validate MVP Market & Technical Moat" at bounding box center [408, 262] width 155 height 83
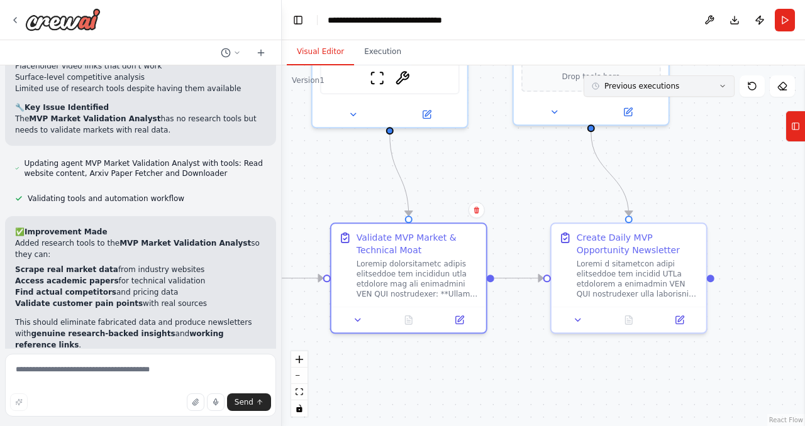
click at [723, 92] on button "Previous executions" at bounding box center [659, 85] width 151 height 21
click at [641, 112] on div "17m ago" at bounding box center [667, 109] width 126 height 10
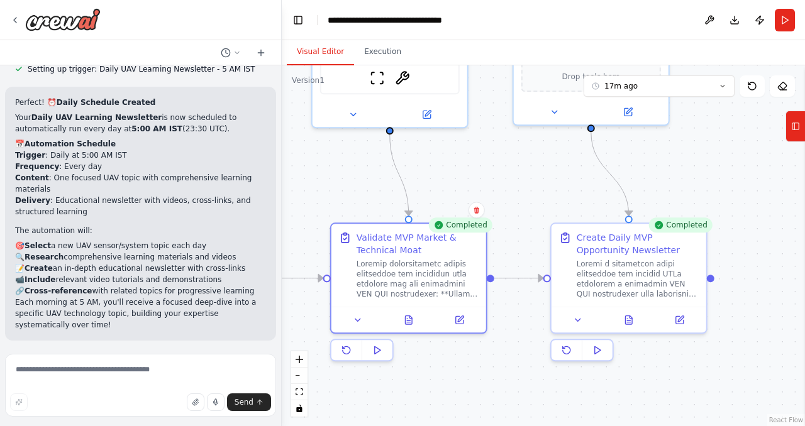
scroll to position [4165, 0]
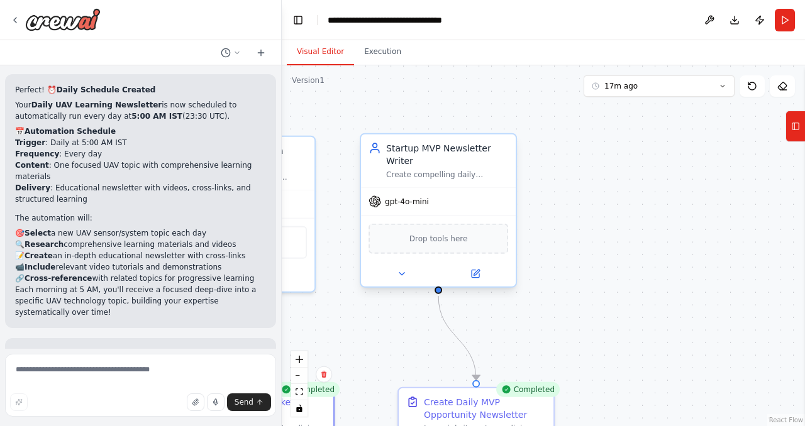
click at [397, 167] on div "Startup MVP Newsletter Writer" at bounding box center [447, 154] width 122 height 25
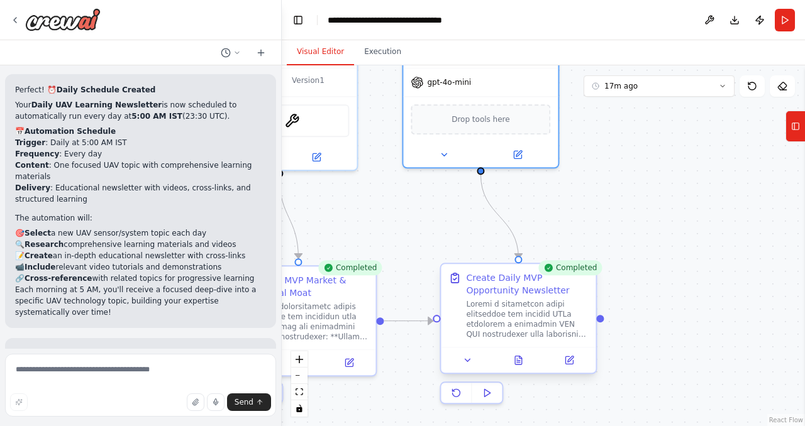
click at [508, 307] on div at bounding box center [527, 319] width 122 height 40
click at [519, 327] on div at bounding box center [527, 319] width 122 height 40
click at [514, 335] on div at bounding box center [527, 319] width 122 height 40
click at [514, 363] on icon at bounding box center [518, 360] width 10 height 10
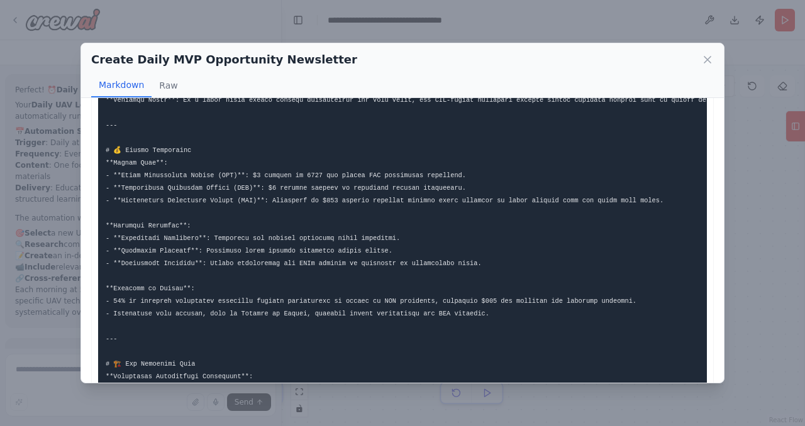
scroll to position [0, 0]
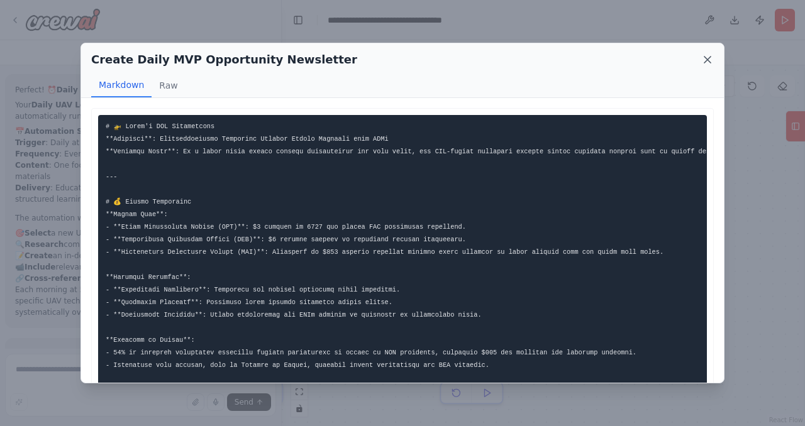
click at [703, 62] on icon at bounding box center [707, 59] width 13 height 13
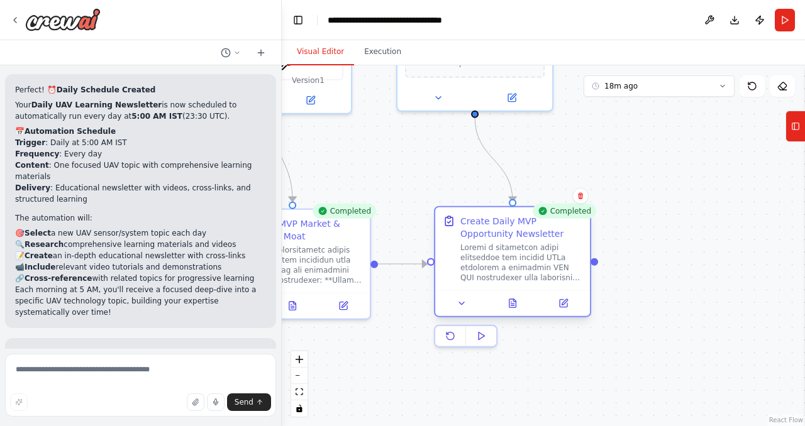
click at [529, 281] on div at bounding box center [521, 263] width 122 height 40
drag, startPoint x: 547, startPoint y: 273, endPoint x: 507, endPoint y: 263, distance: 40.7
click at [507, 263] on div at bounding box center [521, 263] width 122 height 40
click at [461, 309] on button at bounding box center [461, 303] width 43 height 15
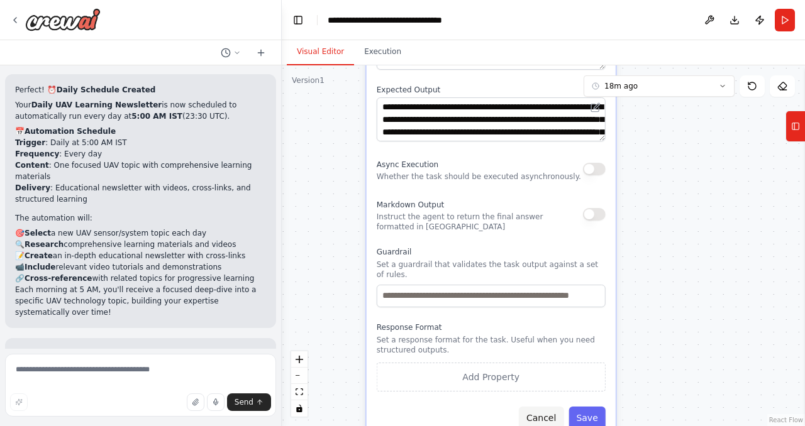
click at [538, 407] on button "Cancel" at bounding box center [541, 418] width 45 height 23
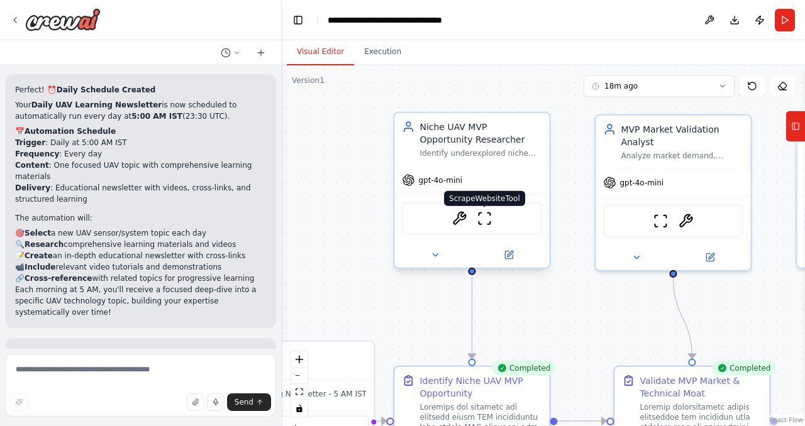
click at [482, 223] on img at bounding box center [484, 218] width 15 height 15
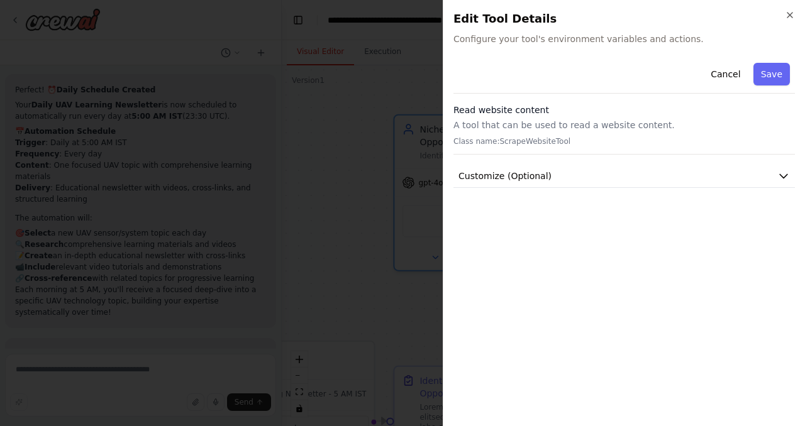
click at [346, 111] on div at bounding box center [402, 213] width 805 height 426
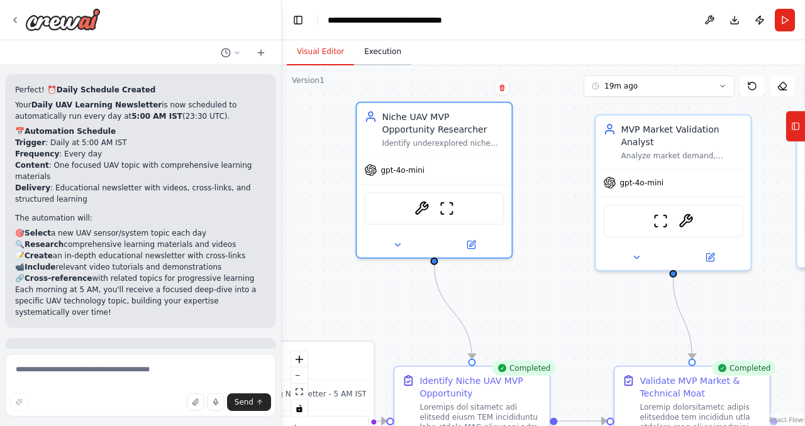
click at [382, 55] on button "Execution" at bounding box center [382, 52] width 57 height 26
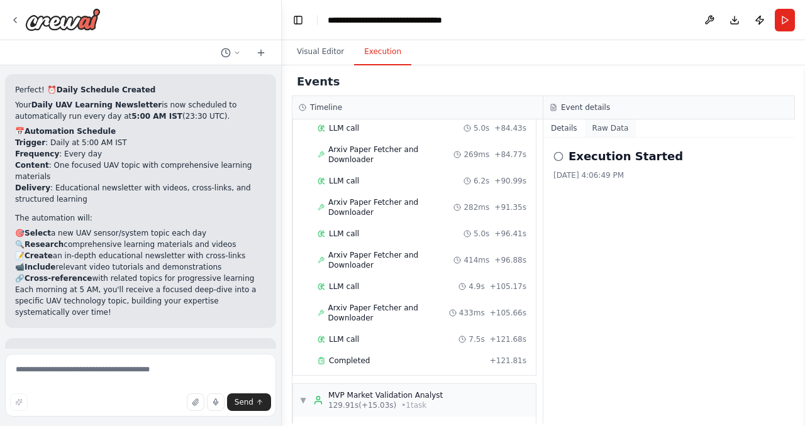
click at [596, 131] on button "Raw Data" at bounding box center [611, 128] width 52 height 18
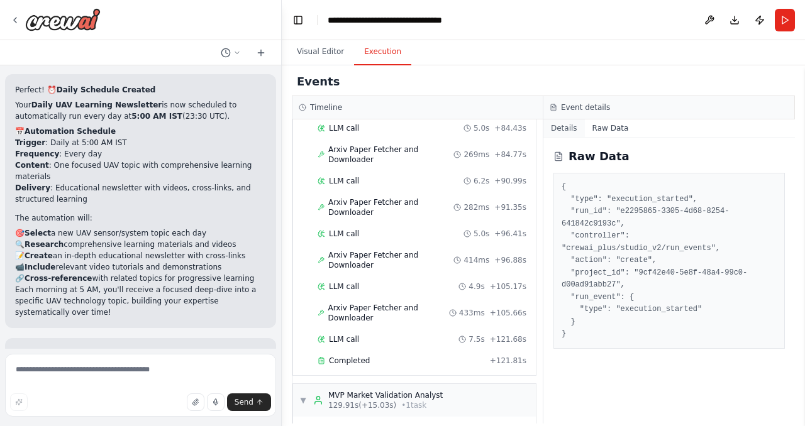
click at [557, 126] on button "Details" at bounding box center [564, 128] width 42 height 18
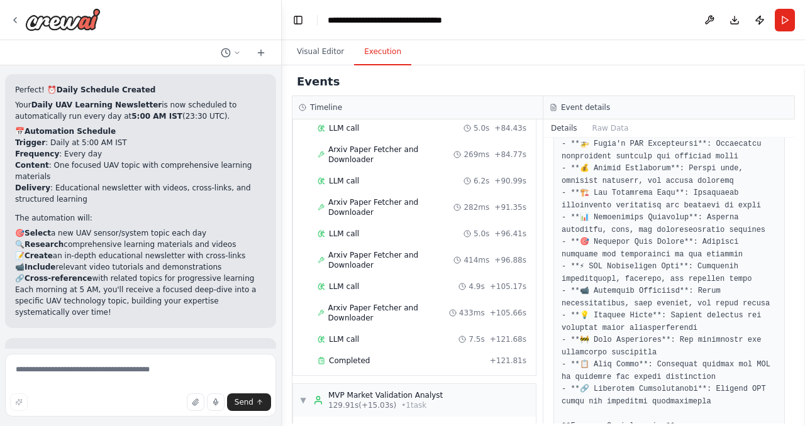
scroll to position [0, 0]
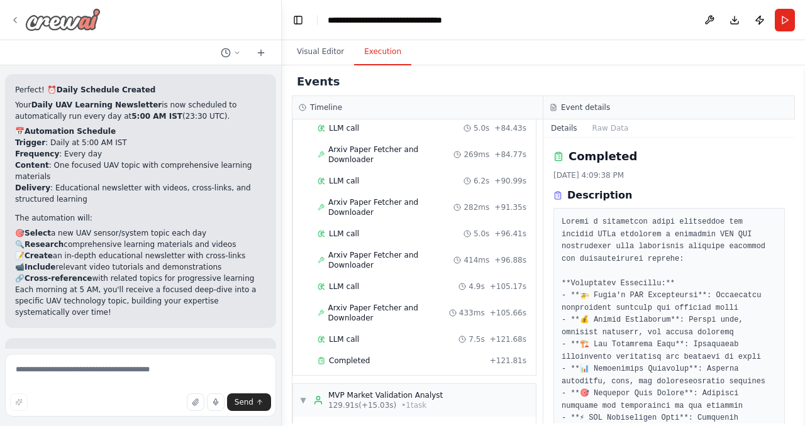
click at [26, 29] on img at bounding box center [62, 19] width 75 height 23
click at [19, 21] on icon at bounding box center [15, 20] width 10 height 10
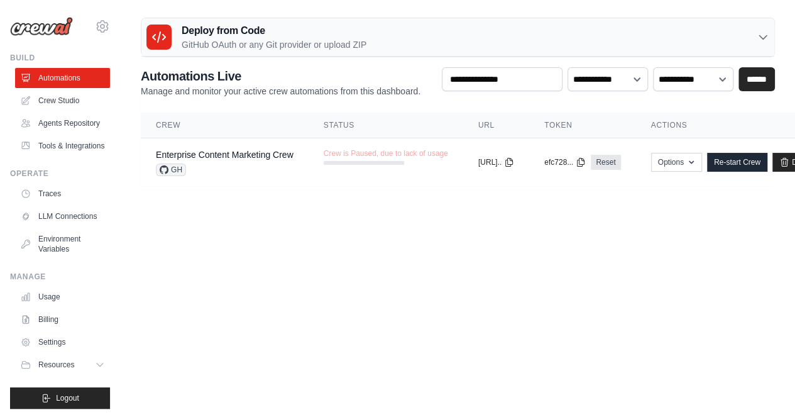
click at [270, 284] on body "varij.saurabh@openwater.in Settings Build Automations" at bounding box center [397, 208] width 795 height 417
click at [61, 133] on link "Agents Repository" at bounding box center [63, 123] width 95 height 20
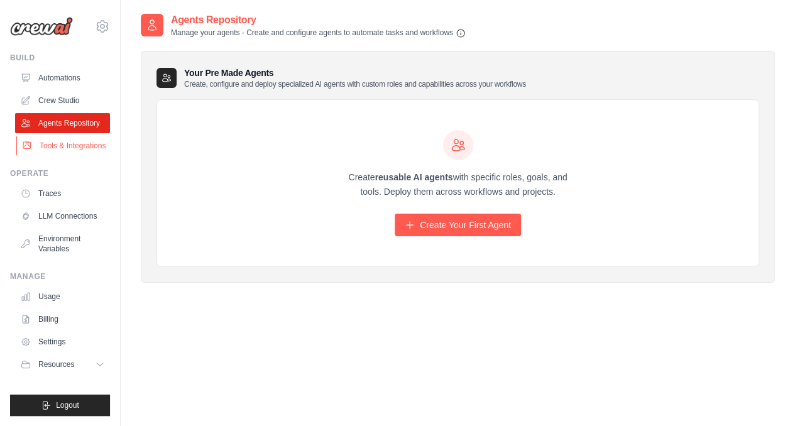
click at [72, 147] on link "Tools & Integrations" at bounding box center [63, 146] width 95 height 20
click at [60, 97] on link "Crew Studio" at bounding box center [63, 101] width 95 height 20
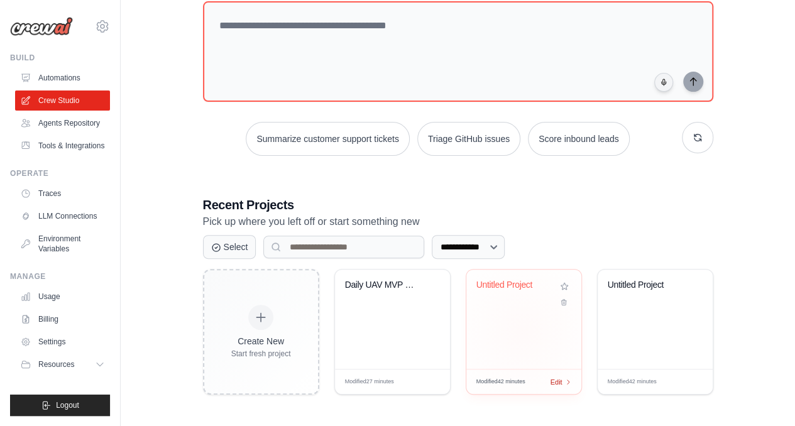
click at [555, 380] on span "Edit" at bounding box center [557, 382] width 12 height 11
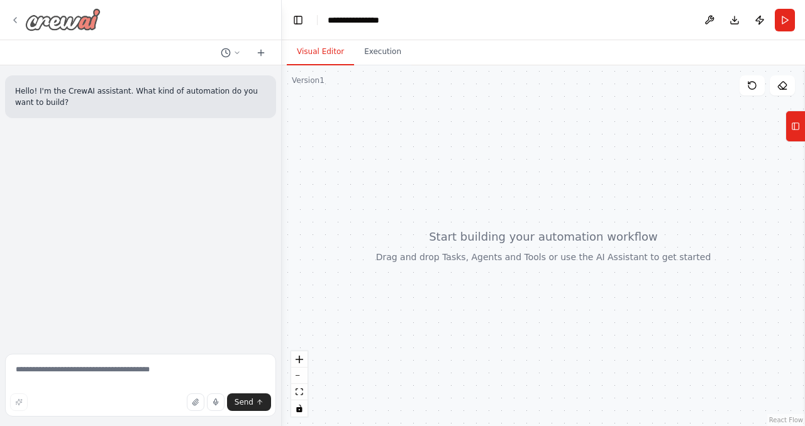
click at [18, 23] on icon at bounding box center [15, 20] width 10 height 10
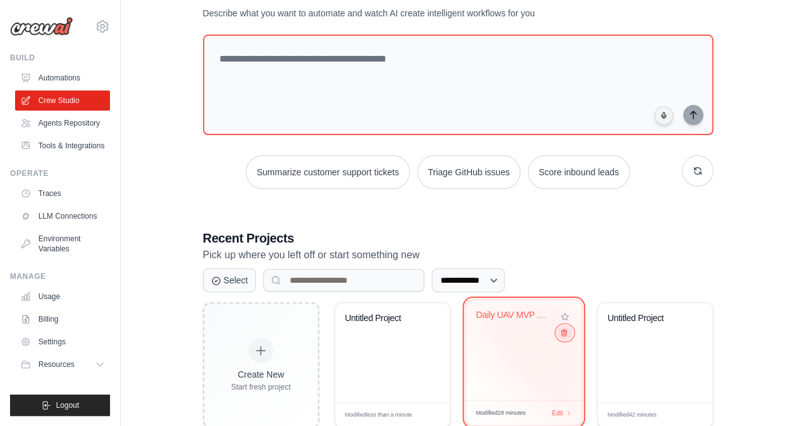
click at [563, 330] on icon at bounding box center [564, 333] width 8 height 8
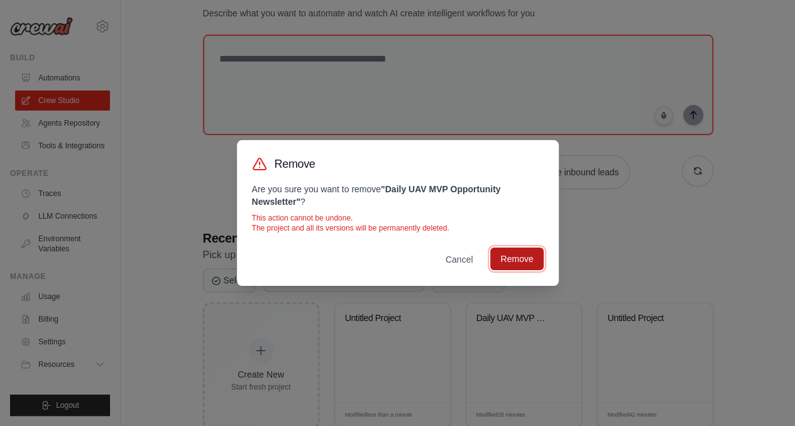
click at [523, 257] on button "Remove" at bounding box center [516, 259] width 53 height 23
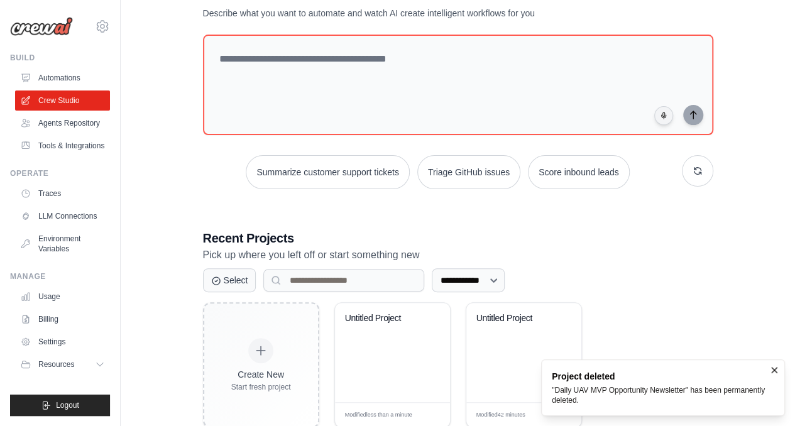
click at [612, 392] on div ""Daily UAV MVP Opportunity Newsletter" has been permanently deleted." at bounding box center [661, 395] width 218 height 20
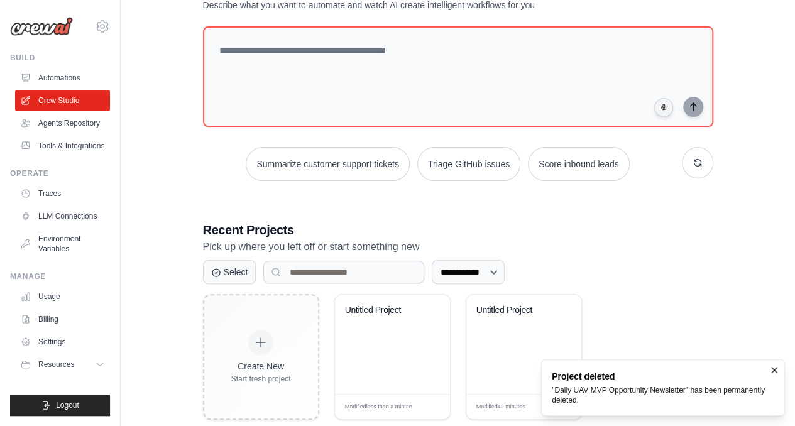
scroll to position [79, 0]
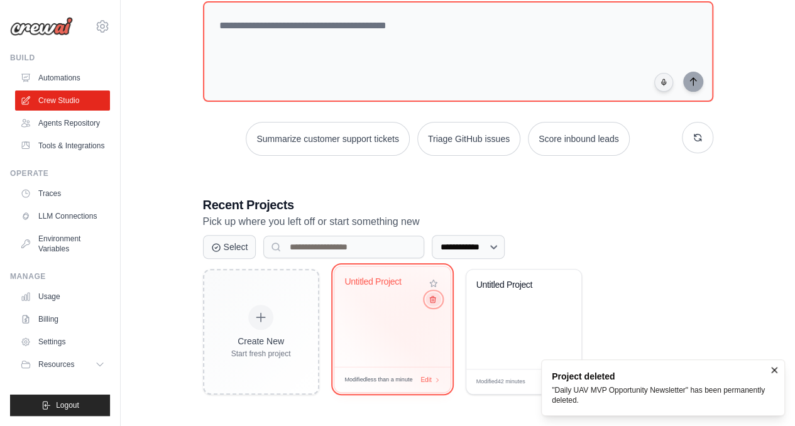
click at [431, 302] on icon at bounding box center [433, 300] width 6 height 6
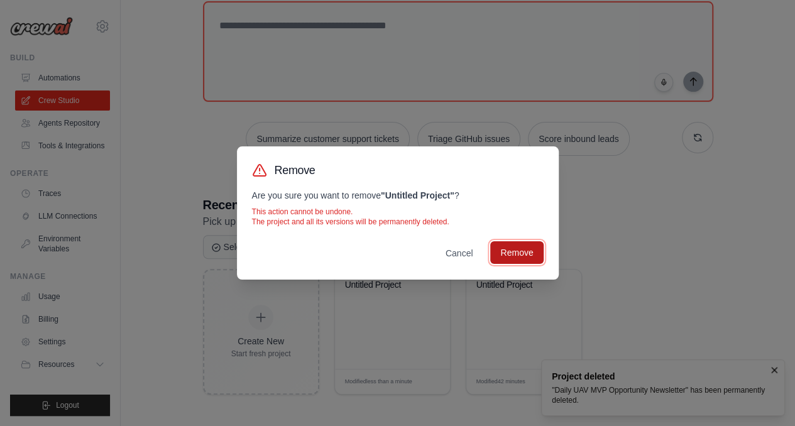
click at [504, 245] on button "Remove" at bounding box center [516, 252] width 53 height 23
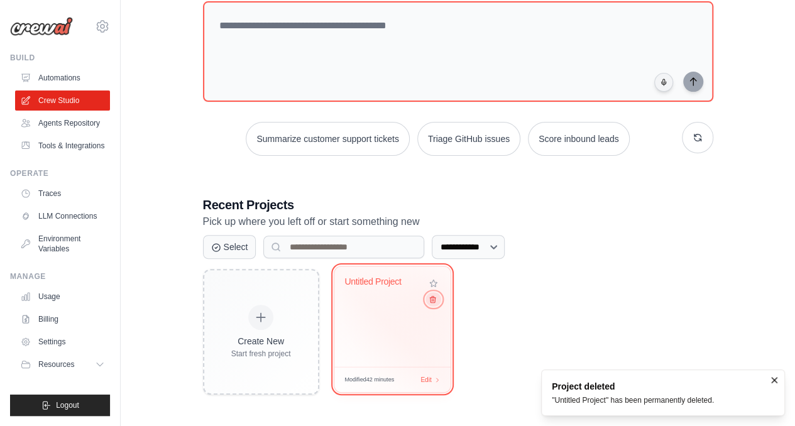
click at [434, 301] on icon at bounding box center [432, 300] width 8 height 8
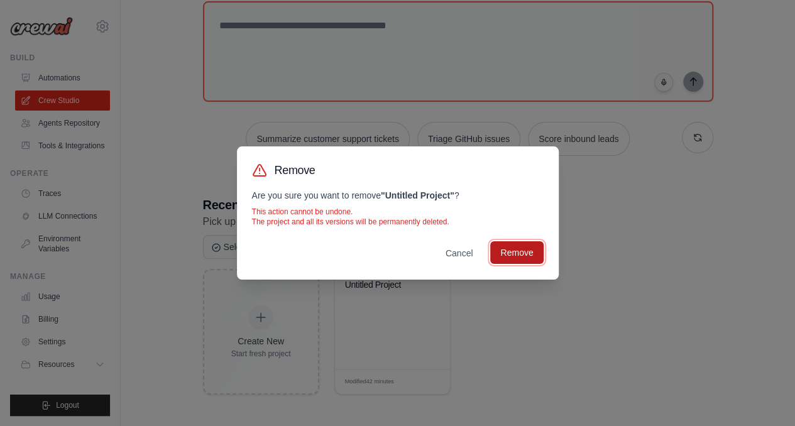
click at [521, 255] on button "Remove" at bounding box center [516, 252] width 53 height 23
